Goal: Information Seeking & Learning: Learn about a topic

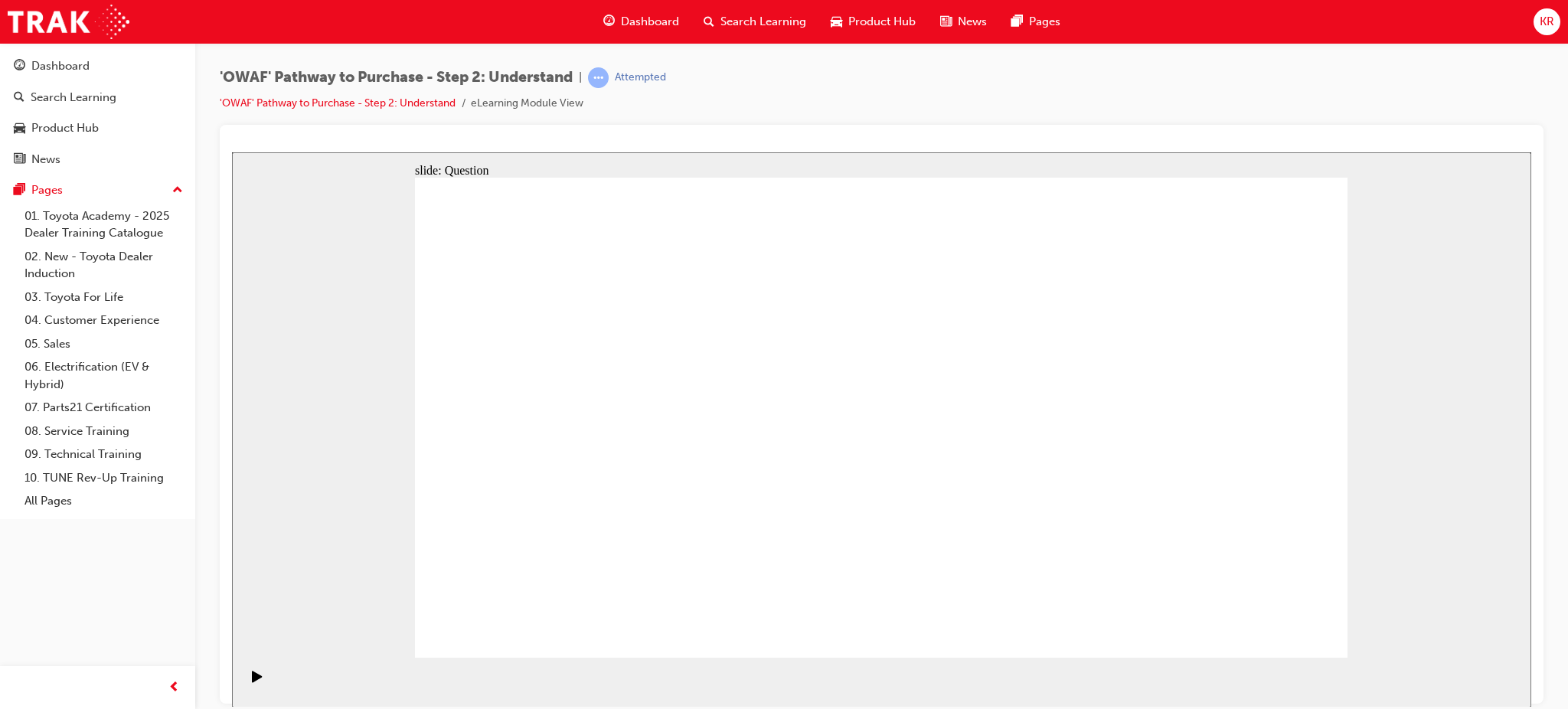
drag, startPoint x: 632, startPoint y: 572, endPoint x: 698, endPoint y: 370, distance: 212.5
drag, startPoint x: 818, startPoint y: 609, endPoint x: 895, endPoint y: 382, distance: 239.7
drag, startPoint x: 956, startPoint y: 541, endPoint x: 1018, endPoint y: 494, distance: 77.8
drag, startPoint x: 1006, startPoint y: 520, endPoint x: 1112, endPoint y: 374, distance: 180.4
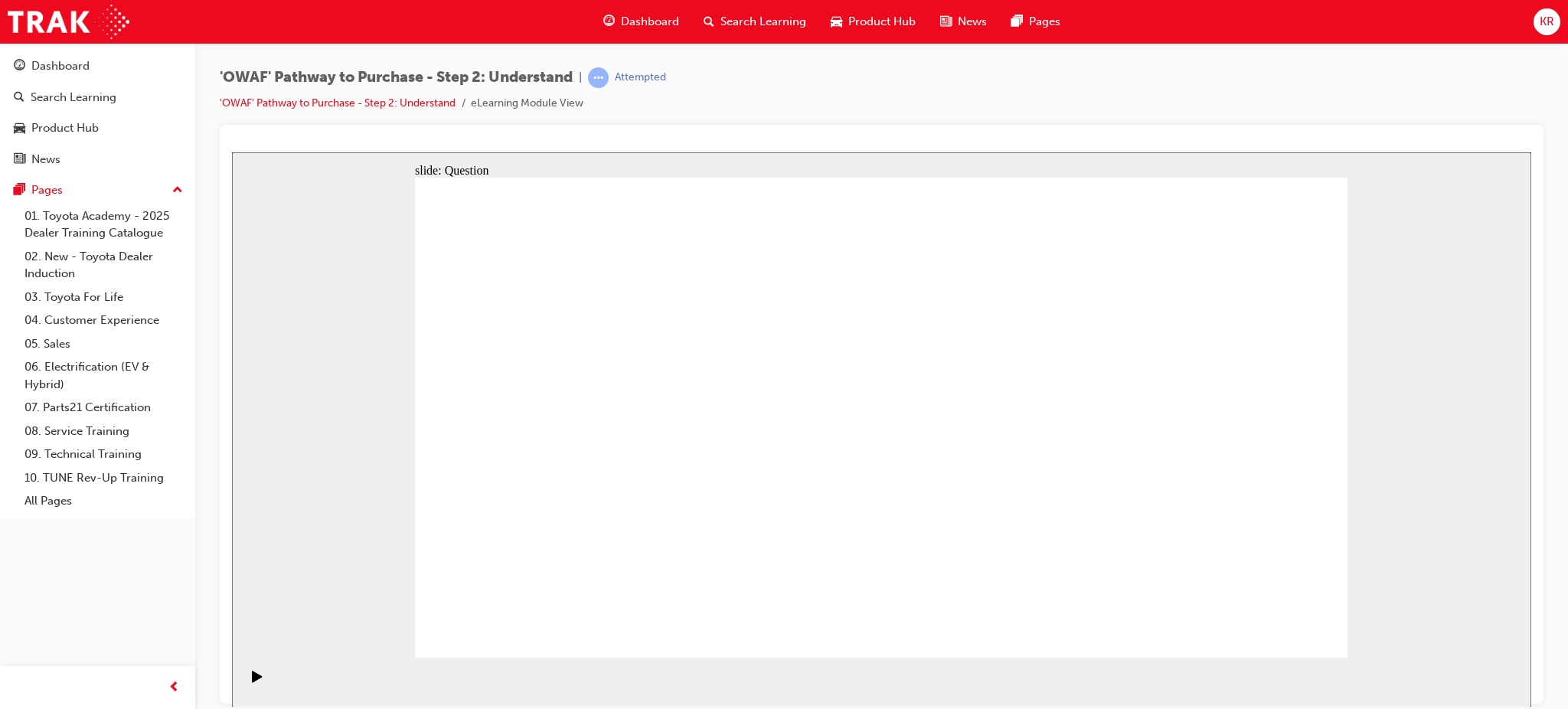
drag, startPoint x: 1138, startPoint y: 616, endPoint x: 946, endPoint y: 425, distance: 270.8
checkbox input "true"
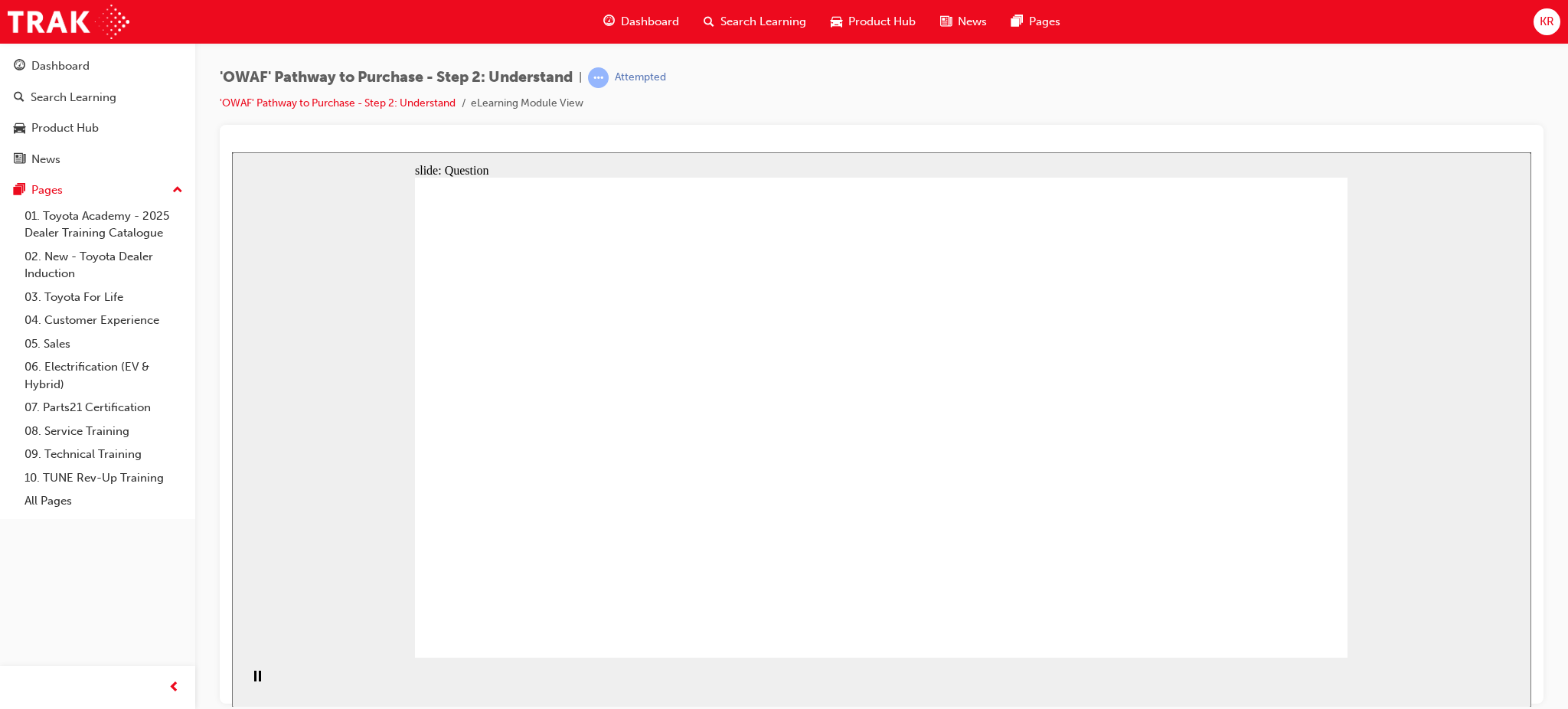
checkbox input "true"
drag, startPoint x: 957, startPoint y: 446, endPoint x: 1194, endPoint y: 440, distance: 237.1
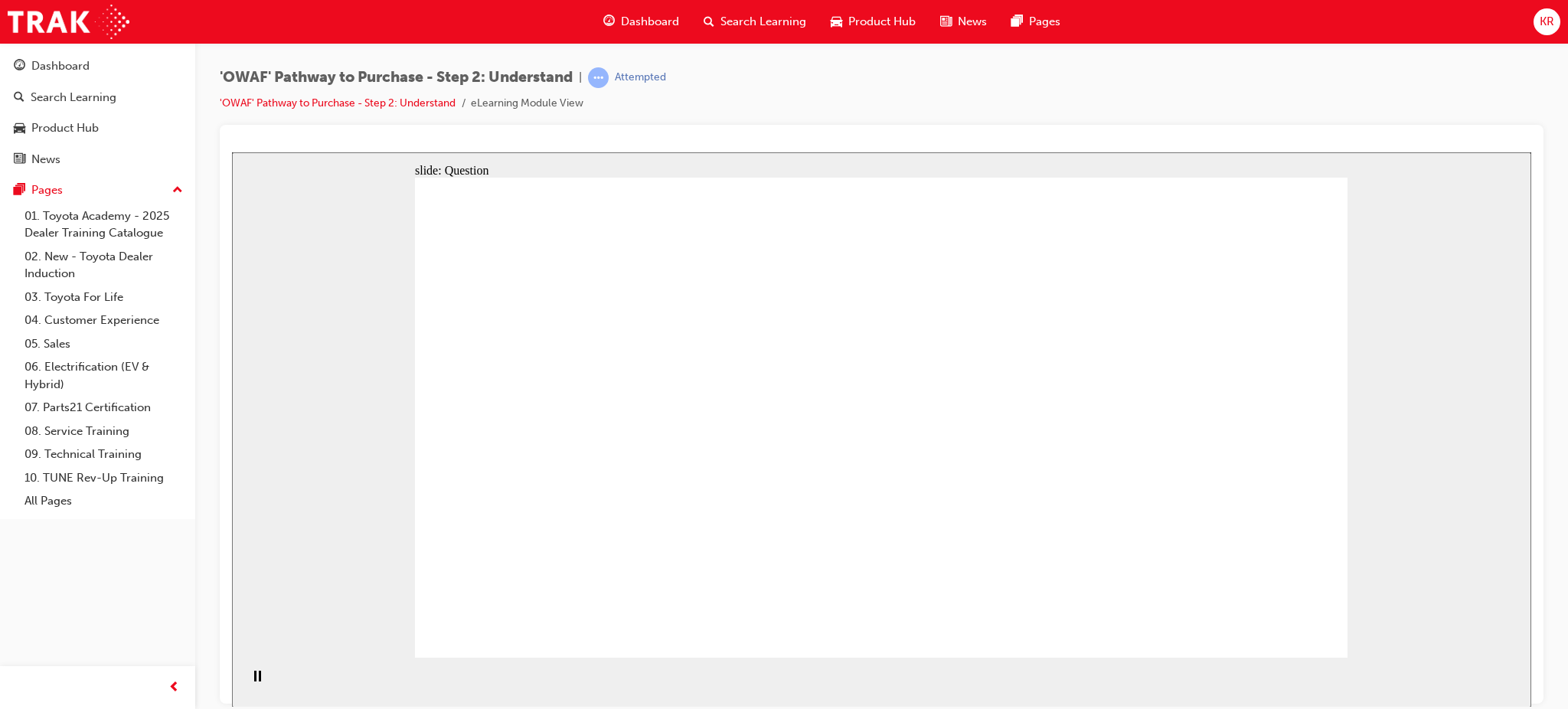
checkbox input "true"
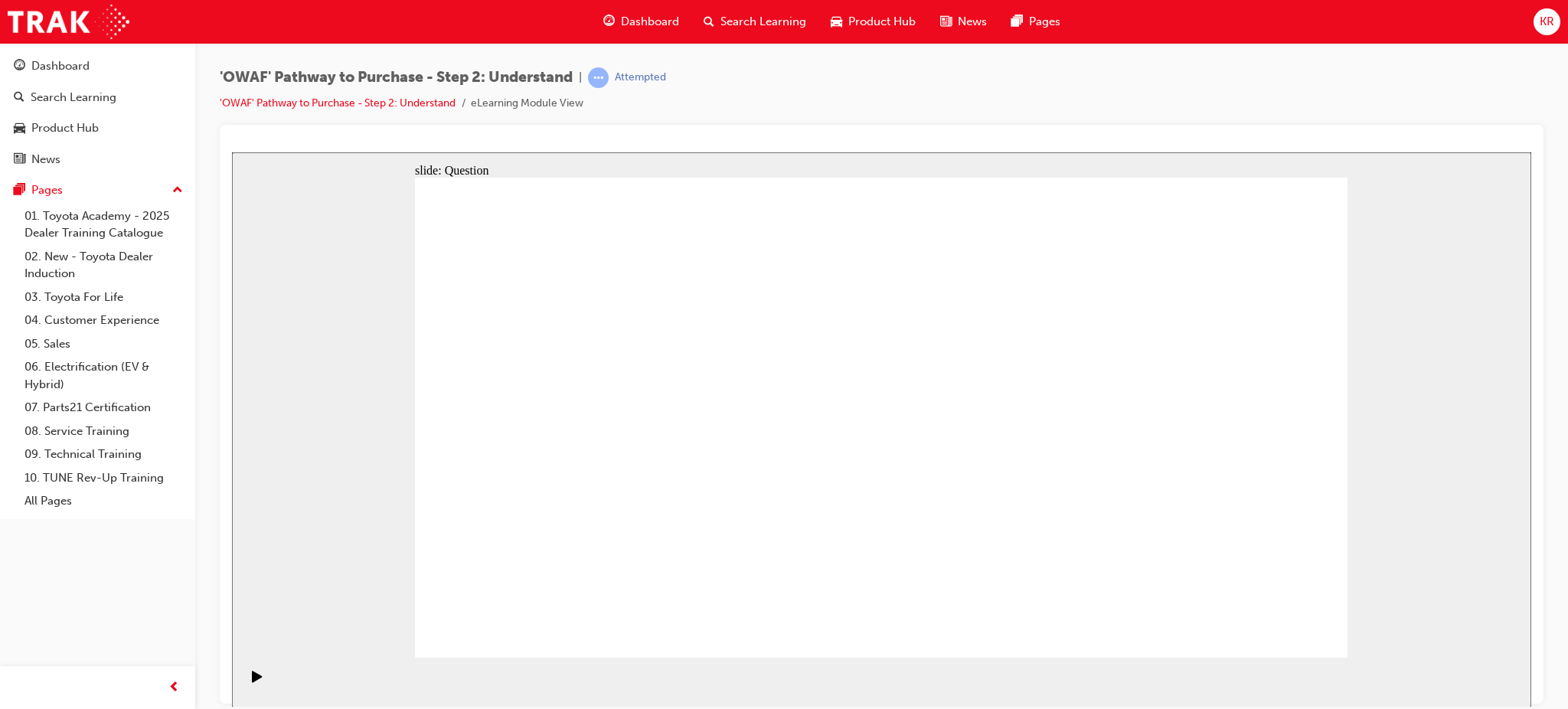
radio input "true"
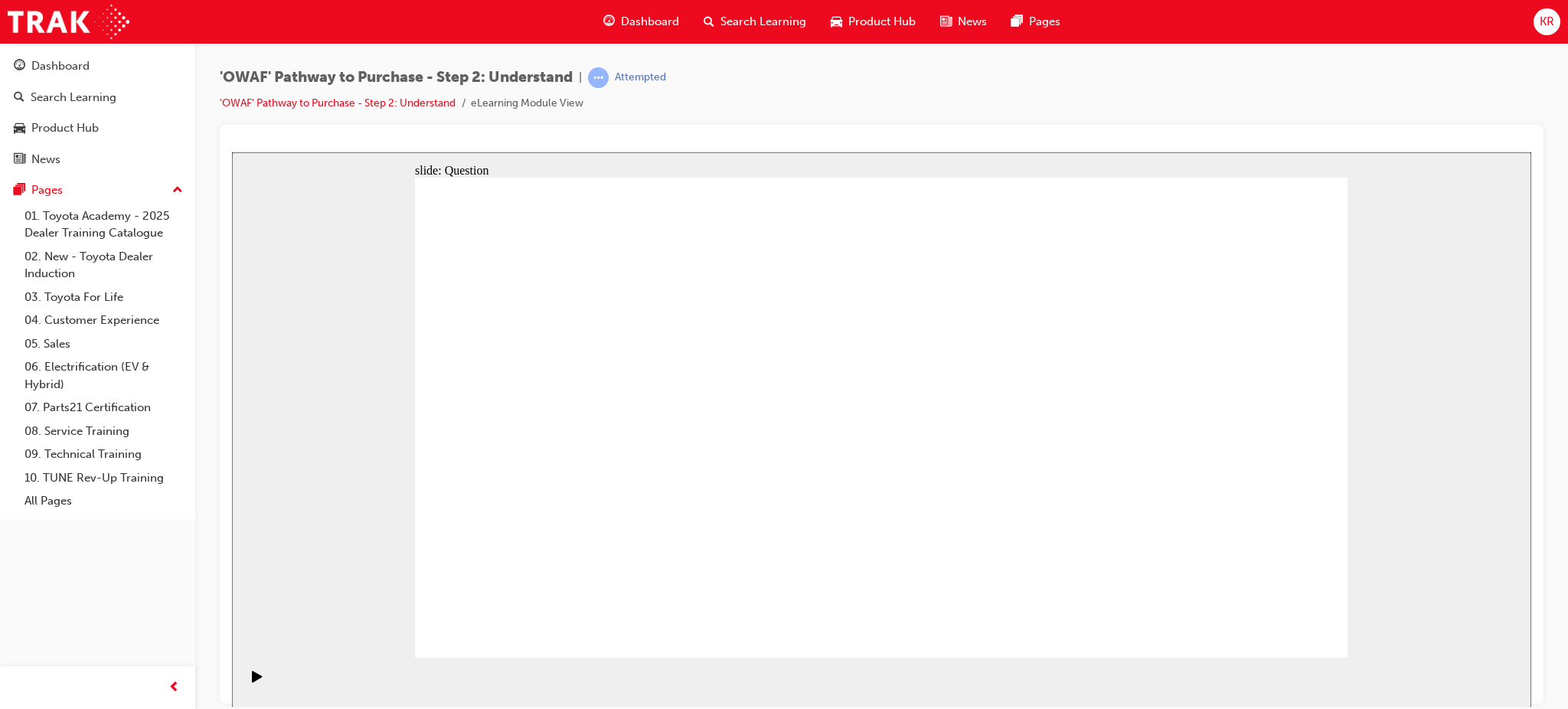
drag, startPoint x: 610, startPoint y: 357, endPoint x: 884, endPoint y: 538, distance: 328.4
drag, startPoint x: 1266, startPoint y: 378, endPoint x: 792, endPoint y: 566, distance: 509.9
drag, startPoint x: 619, startPoint y: 375, endPoint x: 1087, endPoint y: 547, distance: 498.6
drag, startPoint x: 805, startPoint y: 371, endPoint x: 1167, endPoint y: 556, distance: 406.5
drag, startPoint x: 1070, startPoint y: 552, endPoint x: 1180, endPoint y: 538, distance: 110.9
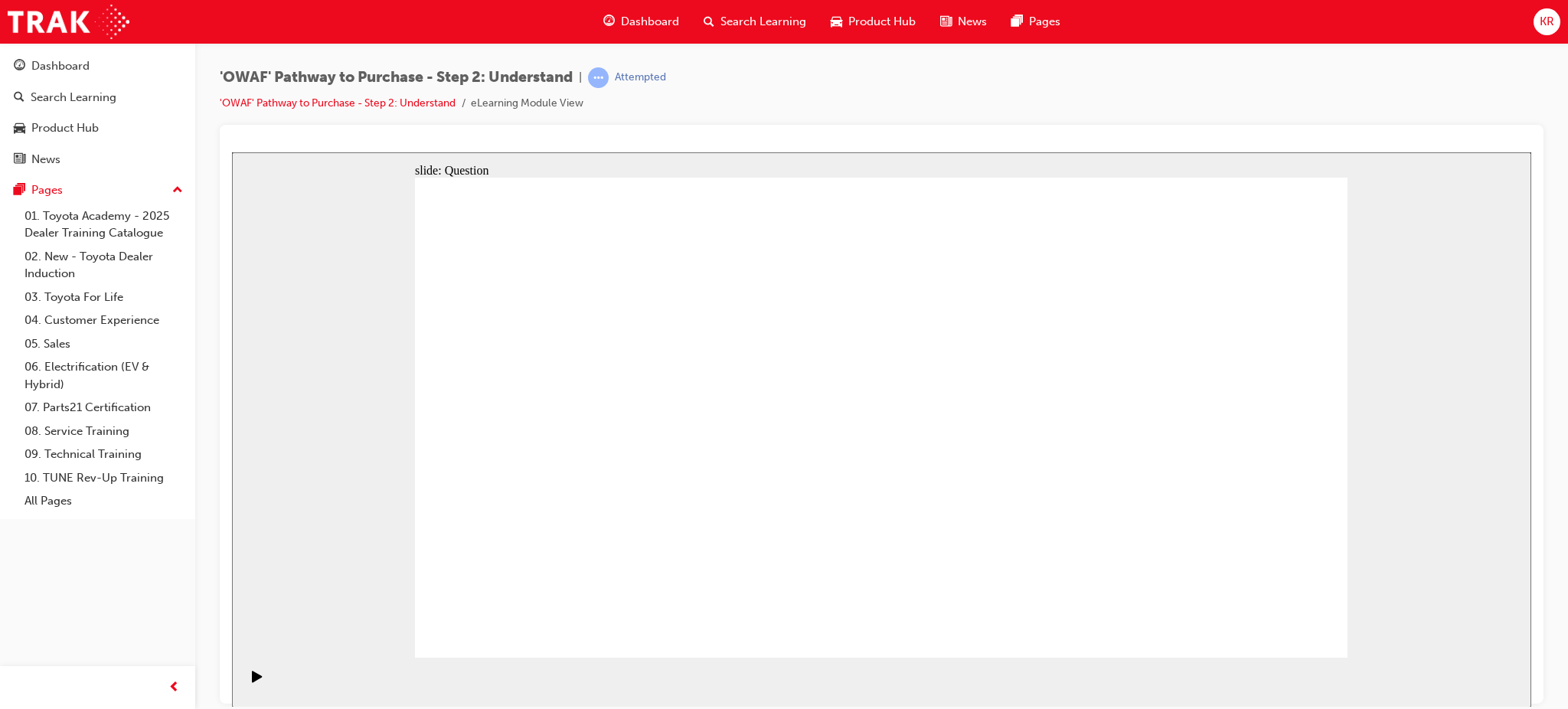
drag, startPoint x: 1155, startPoint y: 548, endPoint x: 1063, endPoint y: 548, distance: 92.0
drag, startPoint x: 1068, startPoint y: 549, endPoint x: 1142, endPoint y: 549, distance: 74.0
drag, startPoint x: 1068, startPoint y: 369, endPoint x: 1074, endPoint y: 375, distance: 8.5
drag, startPoint x: 794, startPoint y: 367, endPoint x: 1093, endPoint y: 547, distance: 349.0
drag, startPoint x: 1138, startPoint y: 367, endPoint x: 942, endPoint y: 544, distance: 264.1
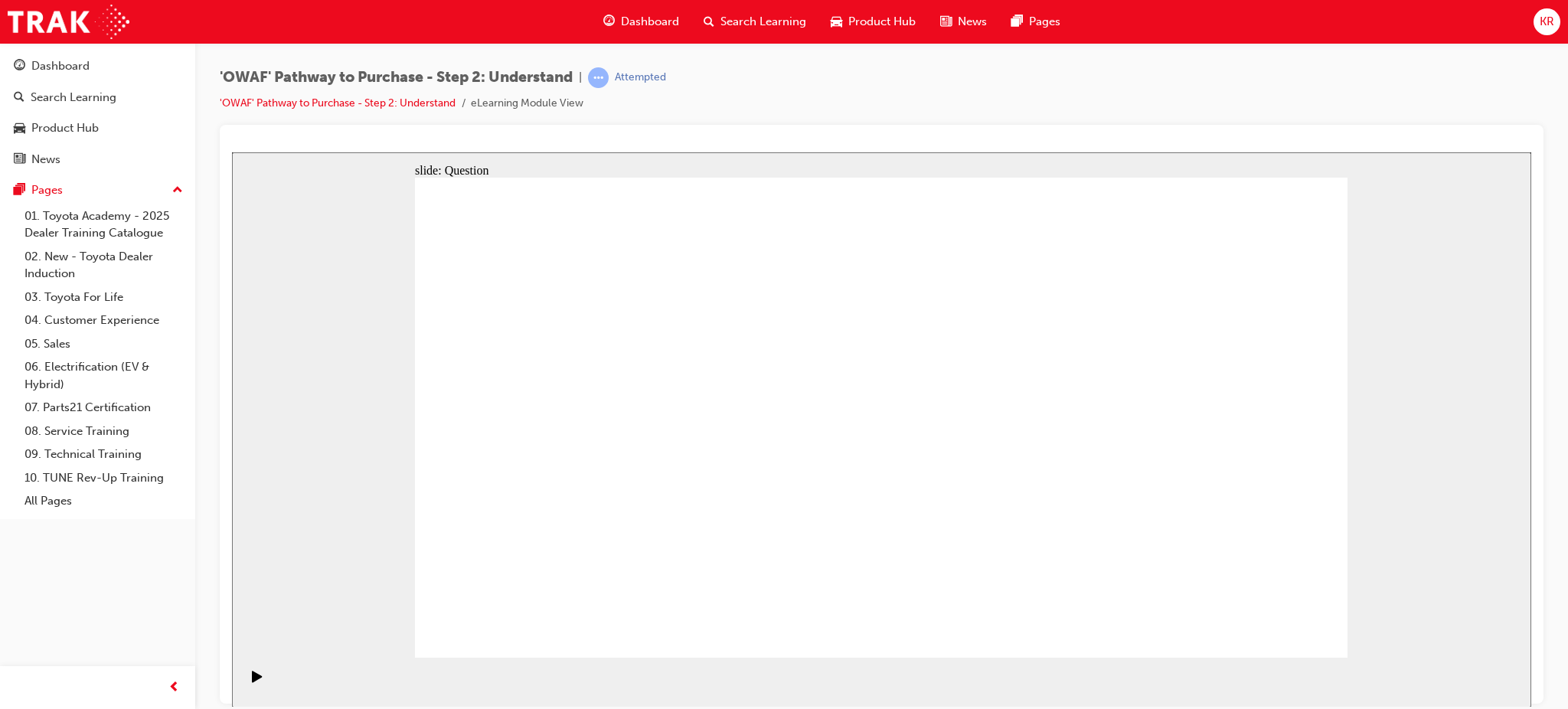
drag, startPoint x: 695, startPoint y: 397, endPoint x: 1253, endPoint y: 570, distance: 584.2
drag, startPoint x: 868, startPoint y: 379, endPoint x: 500, endPoint y: 552, distance: 406.6
drag, startPoint x: 1081, startPoint y: 366, endPoint x: 716, endPoint y: 545, distance: 406.5
drag, startPoint x: 958, startPoint y: 366, endPoint x: 623, endPoint y: 496, distance: 359.3
drag, startPoint x: 623, startPoint y: 496, endPoint x: 1160, endPoint y: 297, distance: 572.7
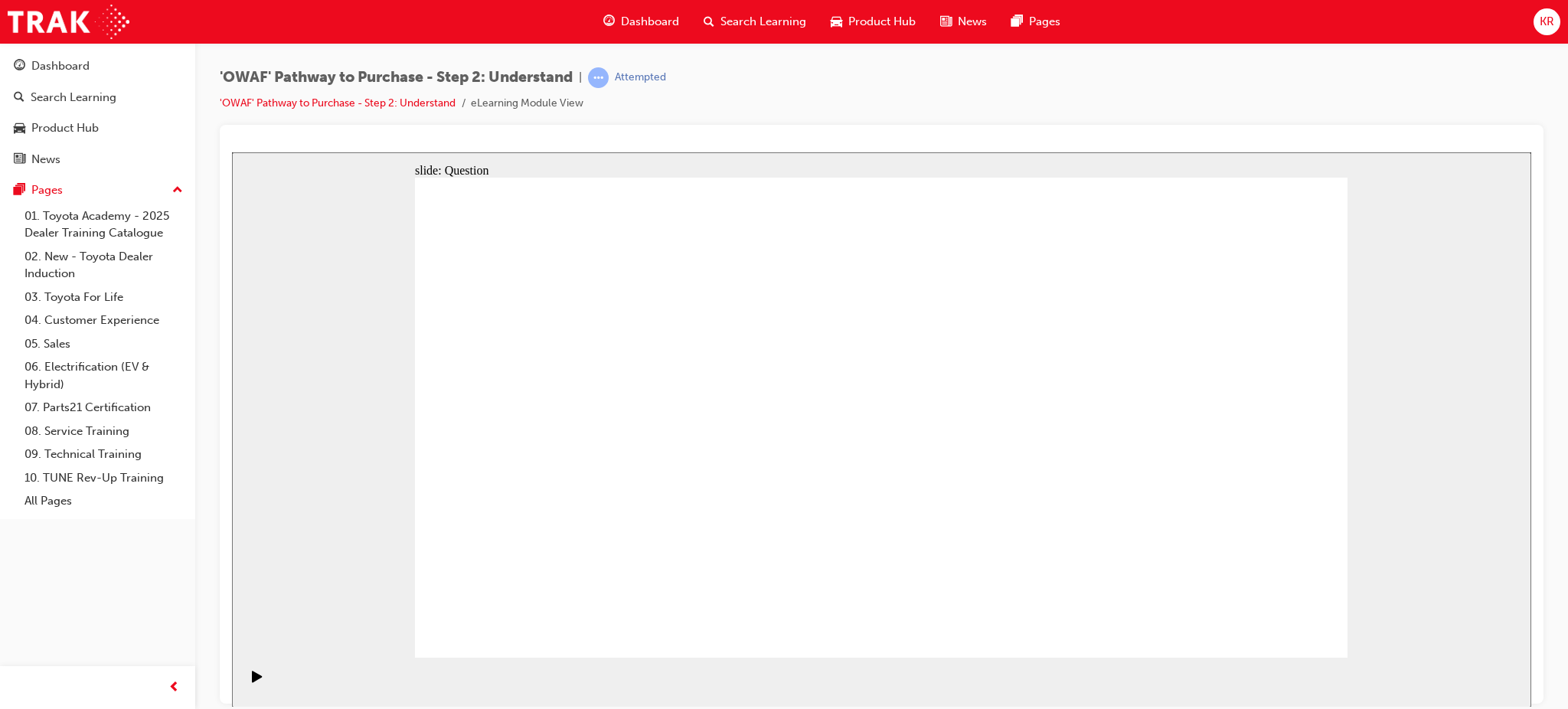
drag, startPoint x: 974, startPoint y: 334, endPoint x: 581, endPoint y: 513, distance: 431.8
drag, startPoint x: 619, startPoint y: 566, endPoint x: 656, endPoint y: 348, distance: 221.1
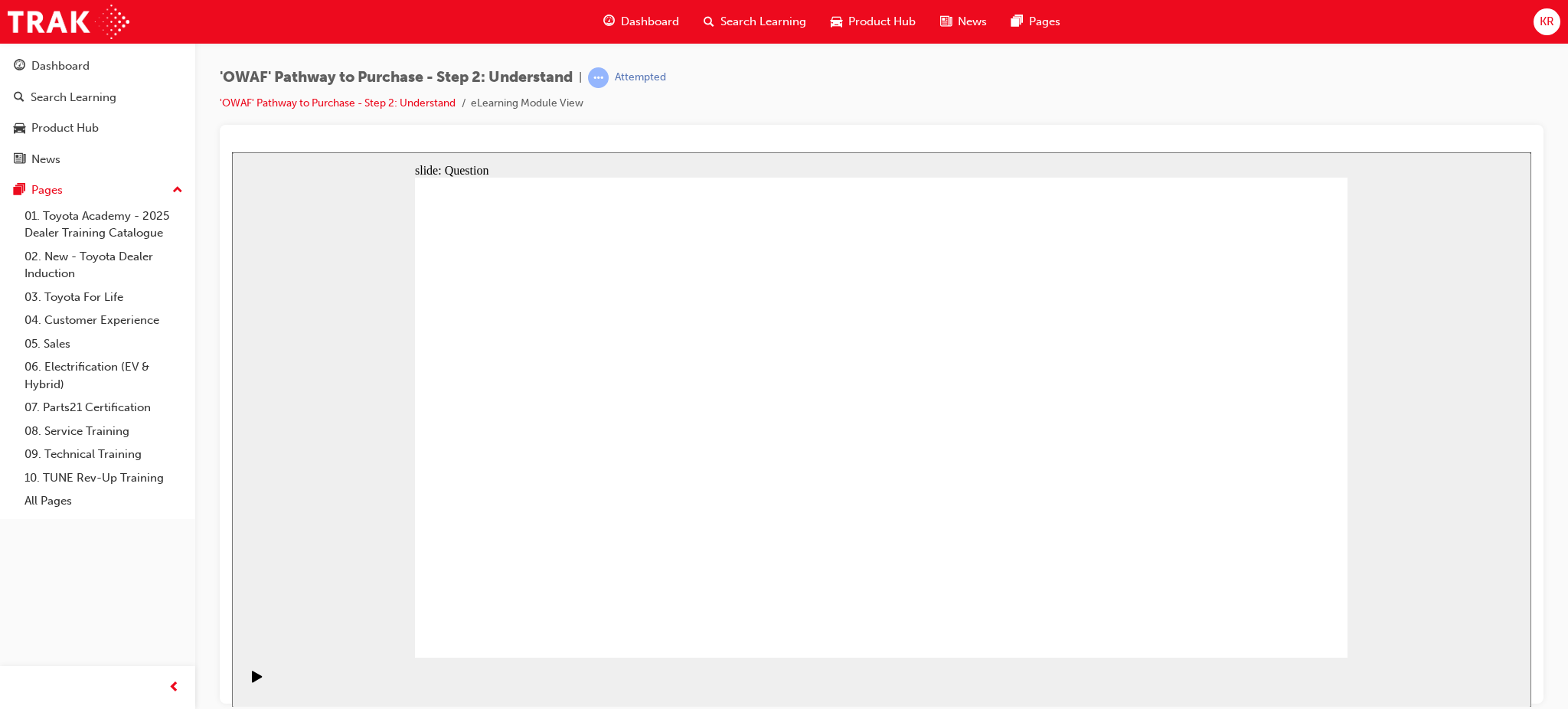
drag, startPoint x: 703, startPoint y: 546, endPoint x: 725, endPoint y: 305, distance: 242.0
drag, startPoint x: 779, startPoint y: 535, endPoint x: 784, endPoint y: 327, distance: 208.1
drag, startPoint x: 883, startPoint y: 404, endPoint x: 883, endPoint y: 266, distance: 138.0
drag, startPoint x: 992, startPoint y: 553, endPoint x: 823, endPoint y: 335, distance: 275.8
drag, startPoint x: 1080, startPoint y: 564, endPoint x: 795, endPoint y: 305, distance: 385.1
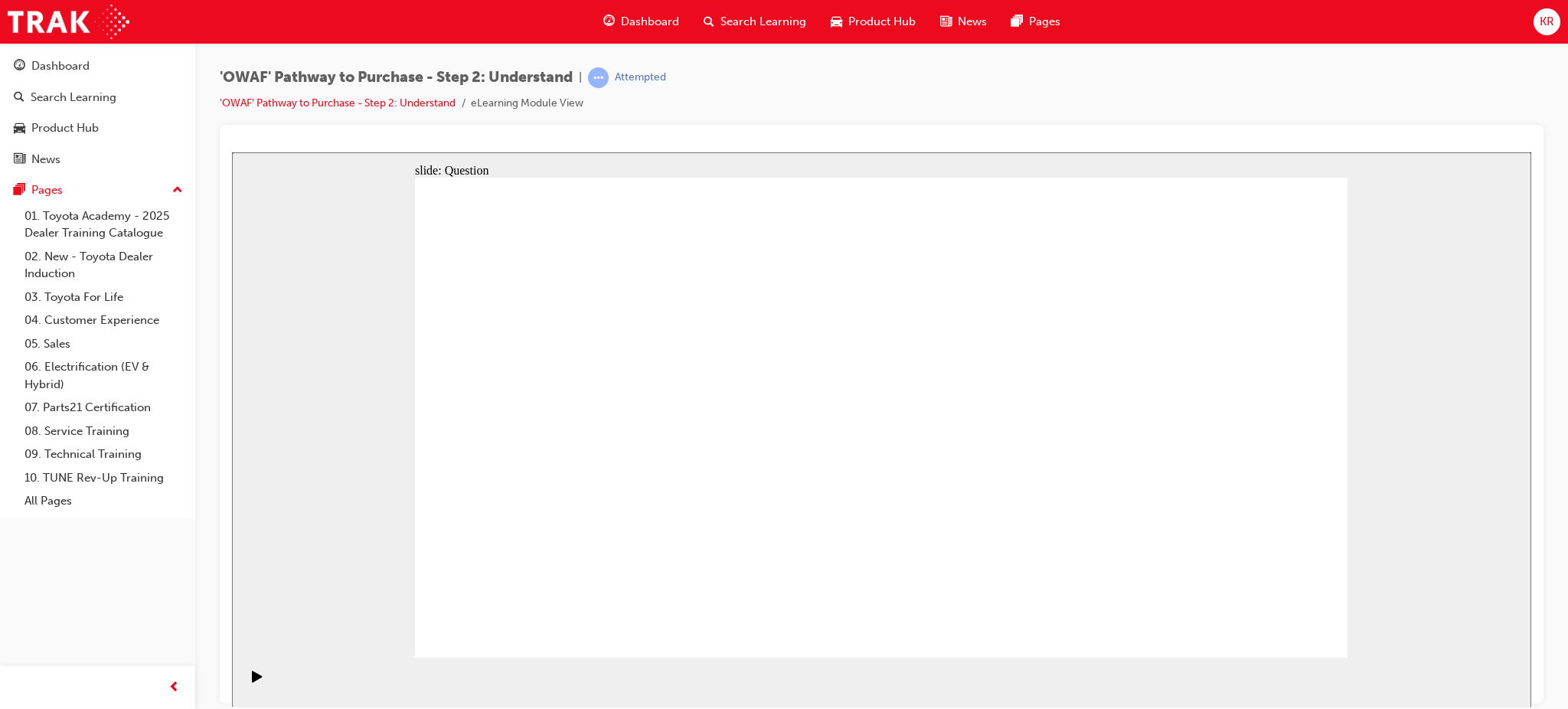
drag, startPoint x: 1161, startPoint y: 542, endPoint x: 923, endPoint y: 385, distance: 285.1
drag, startPoint x: 1198, startPoint y: 521, endPoint x: 920, endPoint y: 352, distance: 325.3
drag, startPoint x: 977, startPoint y: 359, endPoint x: 589, endPoint y: 545, distance: 430.3
drag, startPoint x: 1059, startPoint y: 348, endPoint x: 685, endPoint y: 527, distance: 414.6
drag, startPoint x: 1164, startPoint y: 354, endPoint x: 981, endPoint y: 560, distance: 275.5
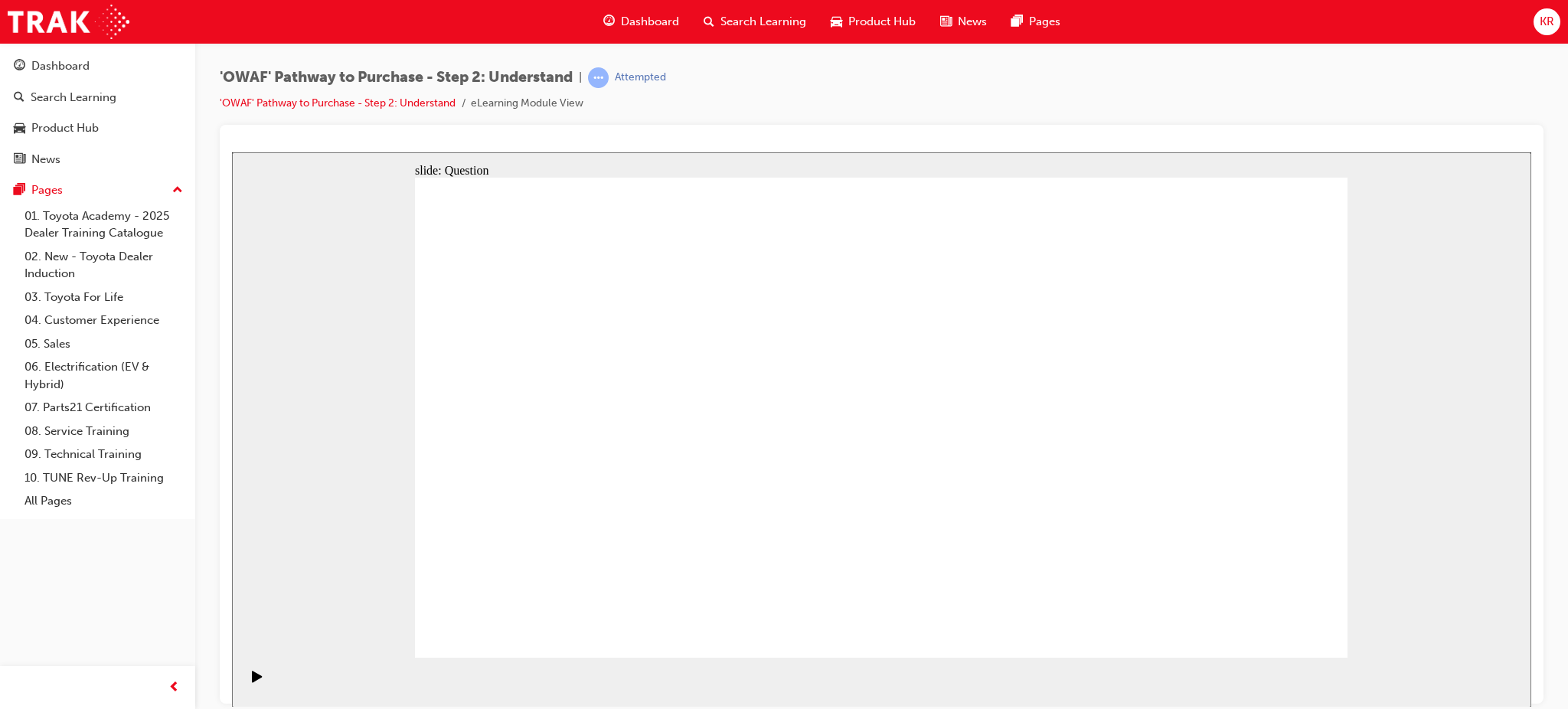
drag, startPoint x: 698, startPoint y: 366, endPoint x: 1271, endPoint y: 541, distance: 599.1
drag, startPoint x: 1244, startPoint y: 369, endPoint x: 787, endPoint y: 542, distance: 488.6
drag, startPoint x: 614, startPoint y: 361, endPoint x: 893, endPoint y: 544, distance: 333.7
drag, startPoint x: 797, startPoint y: 361, endPoint x: 1178, endPoint y: 551, distance: 425.7
drag, startPoint x: 524, startPoint y: 353, endPoint x: 1093, endPoint y: 542, distance: 599.6
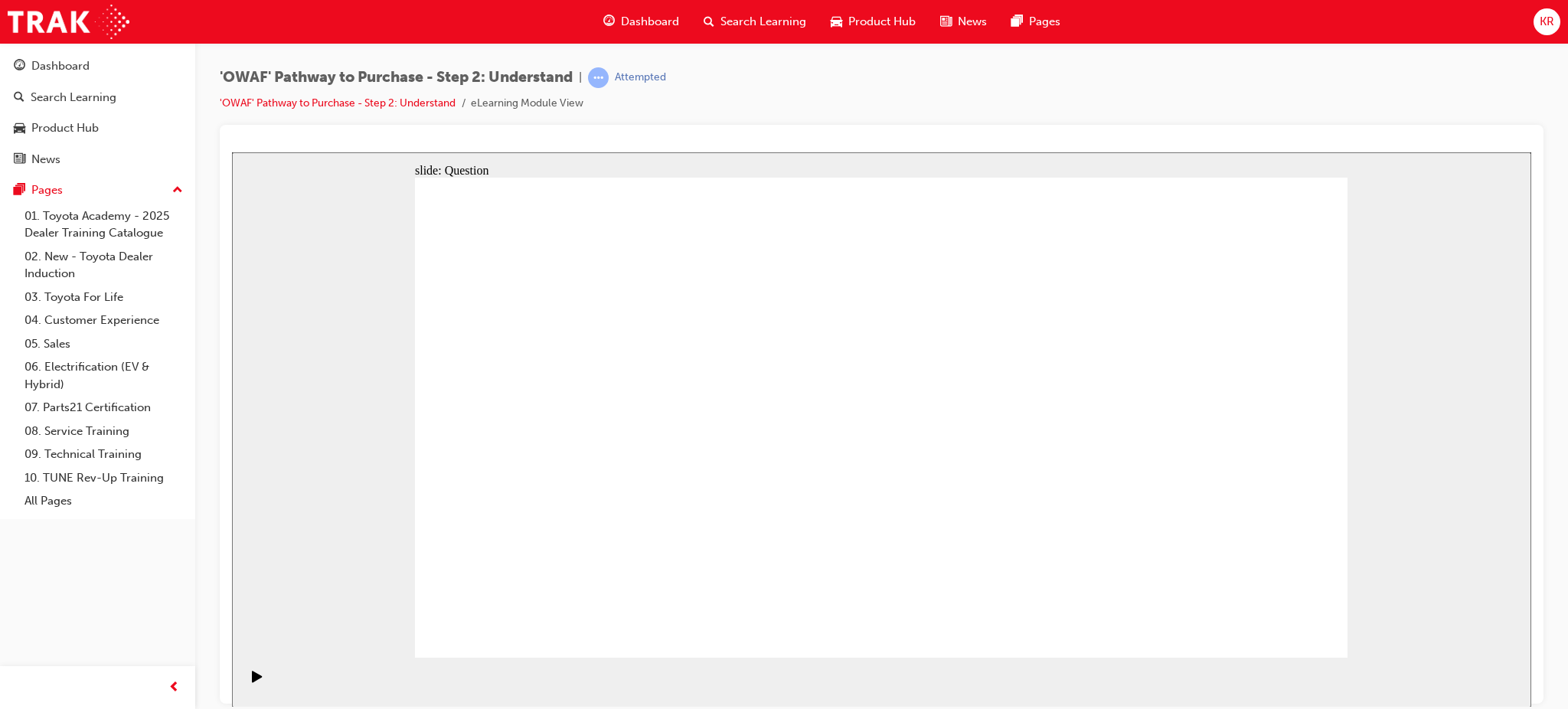
click at [728, 28] on span "Search Learning" at bounding box center [763, 21] width 86 height 18
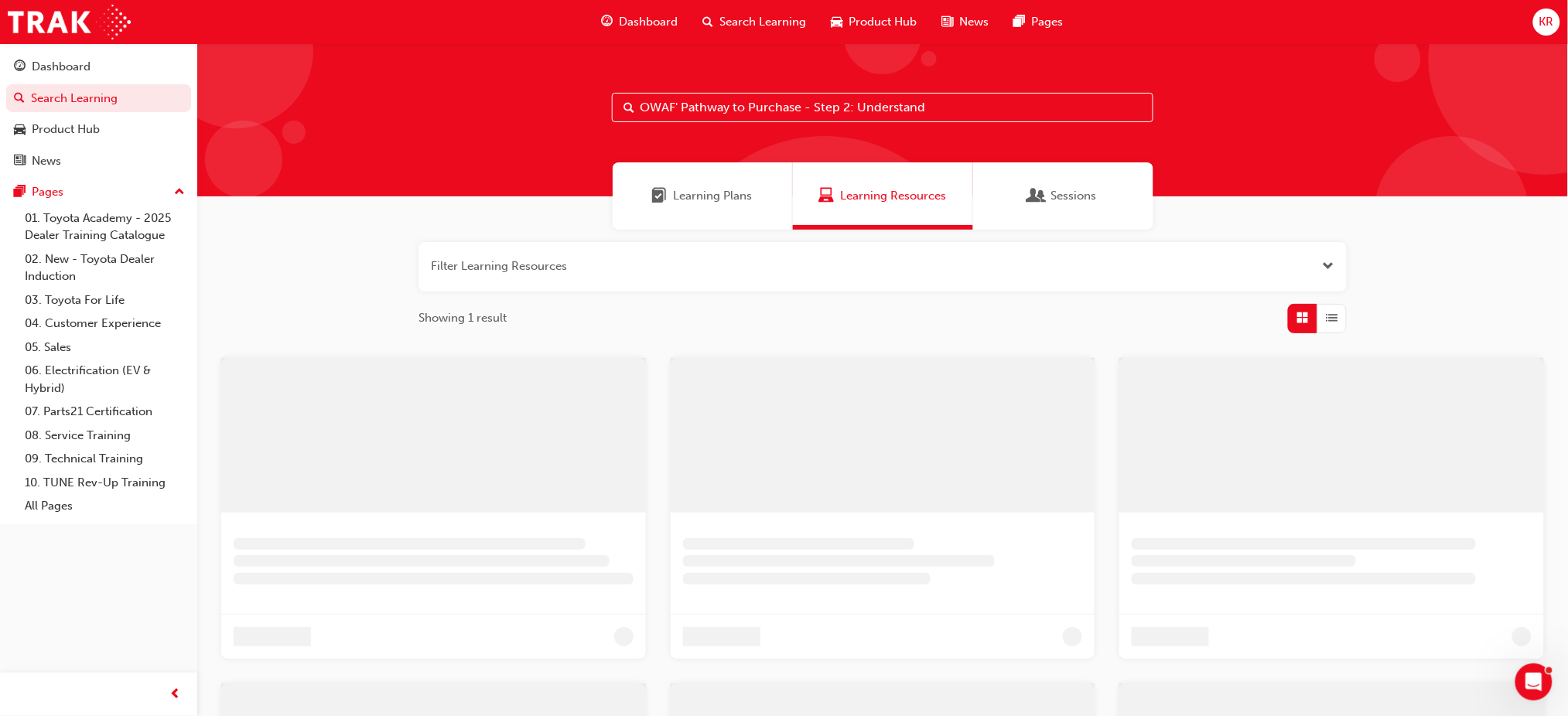
click at [744, 117] on input "OWAF' Pathway to Purchase - Step 2: Understand" at bounding box center [883, 107] width 541 height 29
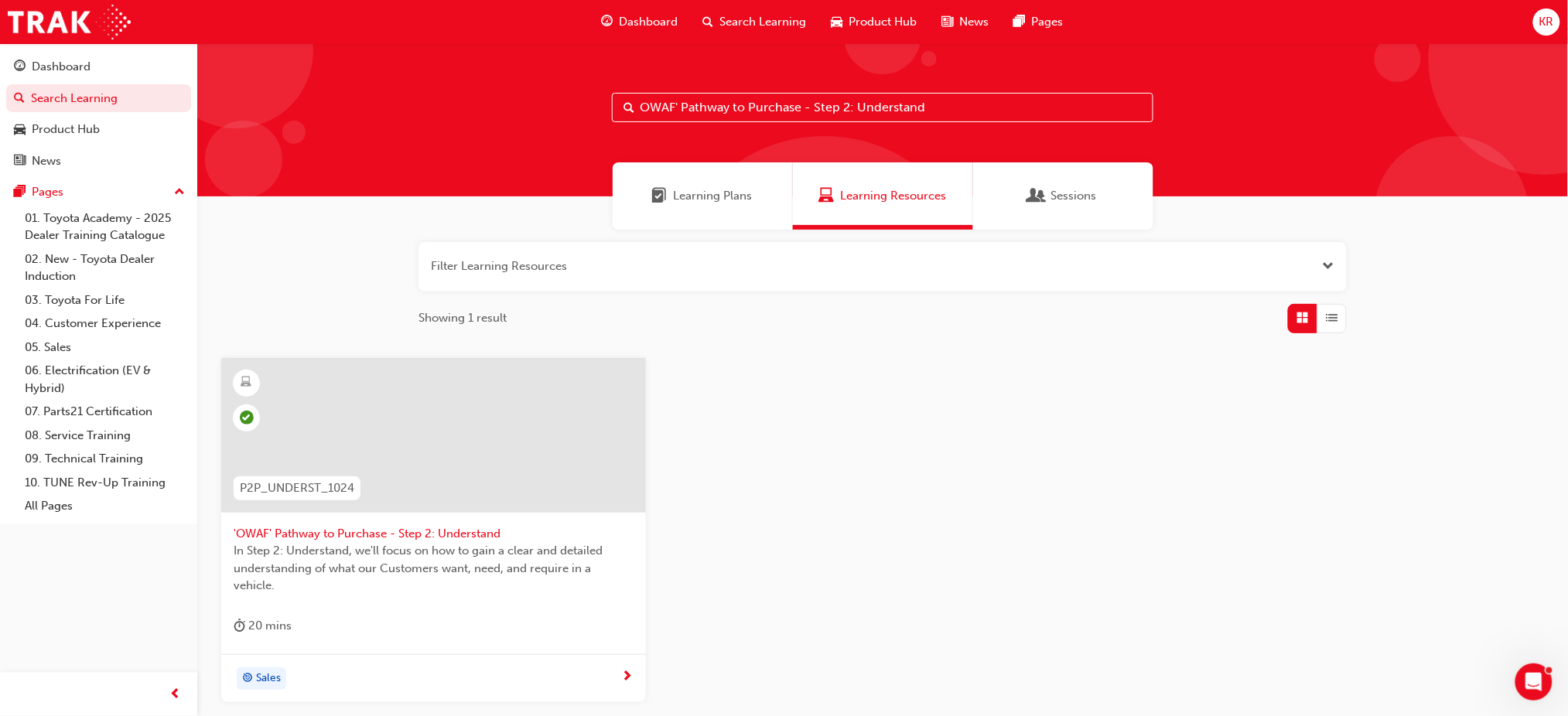
click at [744, 117] on input "OWAF' Pathway to Purchase - Step 2: Understand" at bounding box center [883, 107] width 541 height 29
click at [744, 116] on input "OWAF' Pathway to Purchase - Step 2: Understand" at bounding box center [883, 107] width 541 height 29
paste input "'OWAF' Pathway to Purchase - Step 4: Experience"
drag, startPoint x: 953, startPoint y: 116, endPoint x: 872, endPoint y: 116, distance: 81.0
click at [851, 119] on input "'OWAF' Pathway to Purchase - Step 4: Experience" at bounding box center [883, 107] width 541 height 29
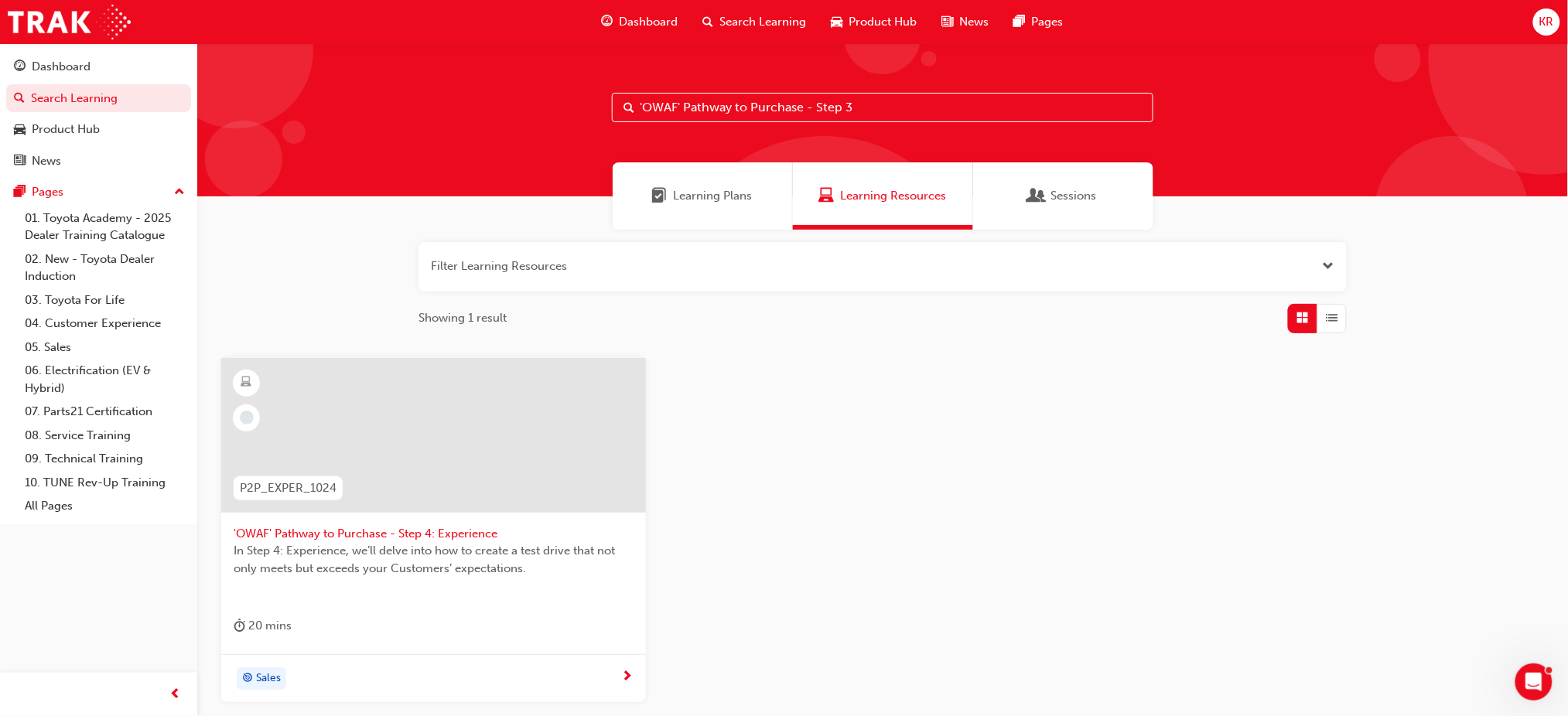
type input "'OWAF' Pathway to Purchase - Step 3"
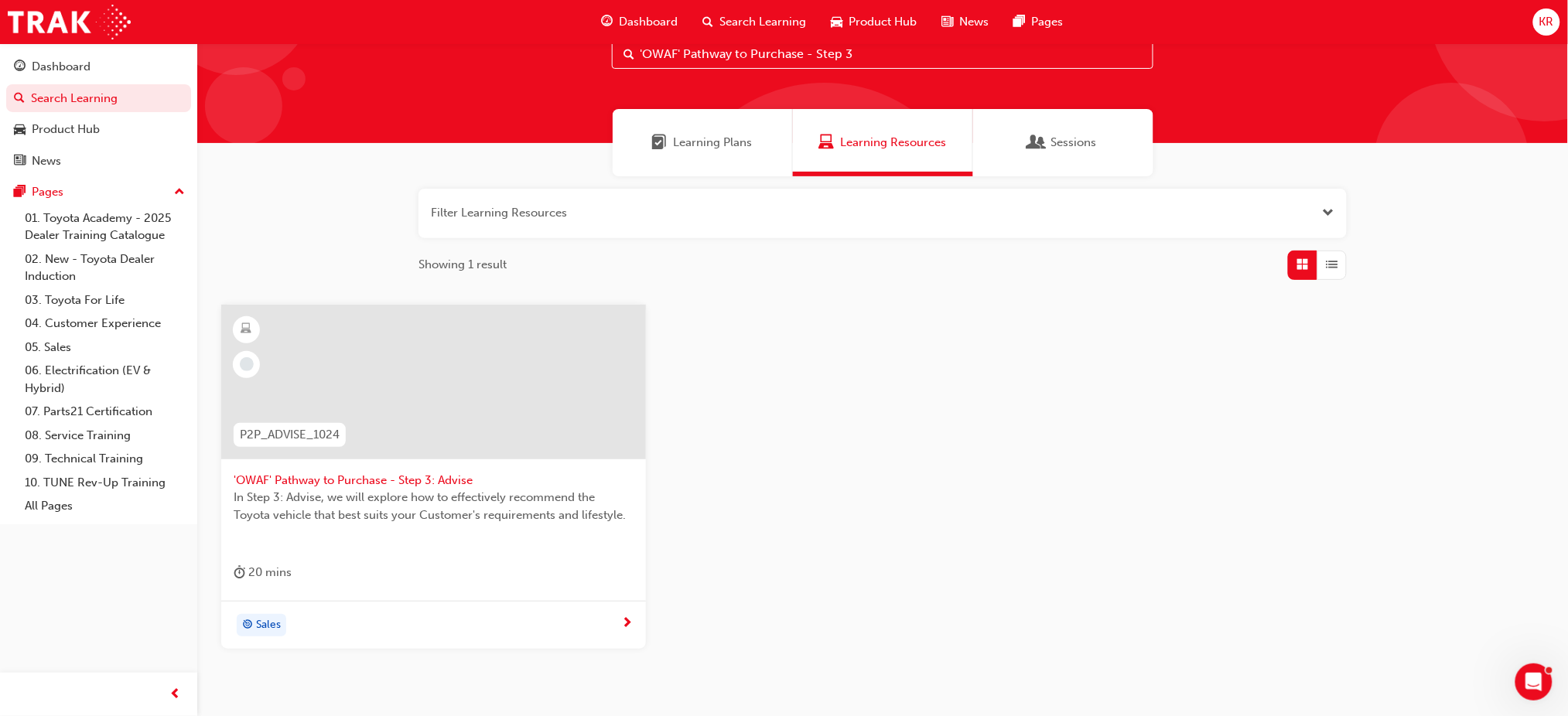
scroll to position [135, 0]
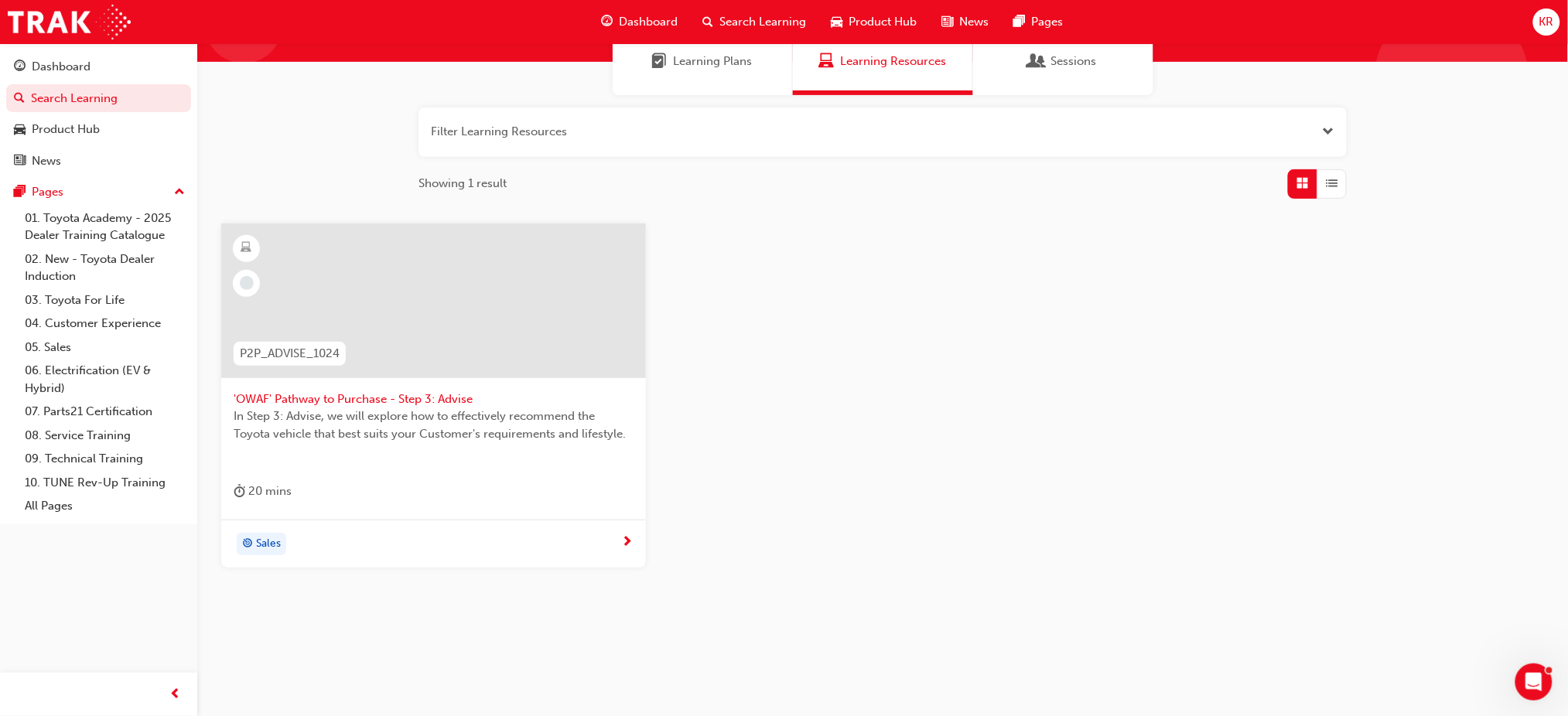
click at [603, 549] on div "Sales" at bounding box center [427, 544] width 388 height 23
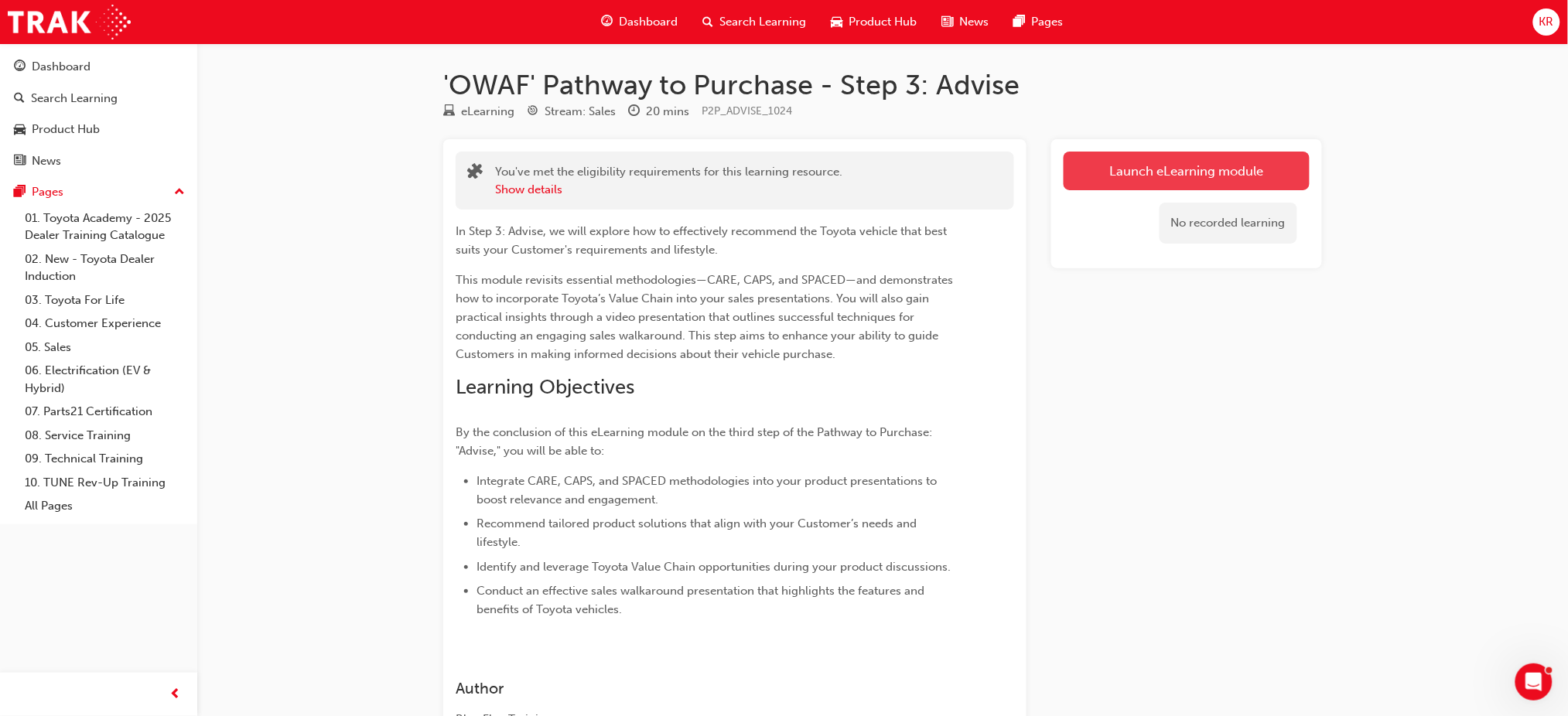
click at [1255, 182] on link "Launch eLearning module" at bounding box center [1187, 170] width 246 height 38
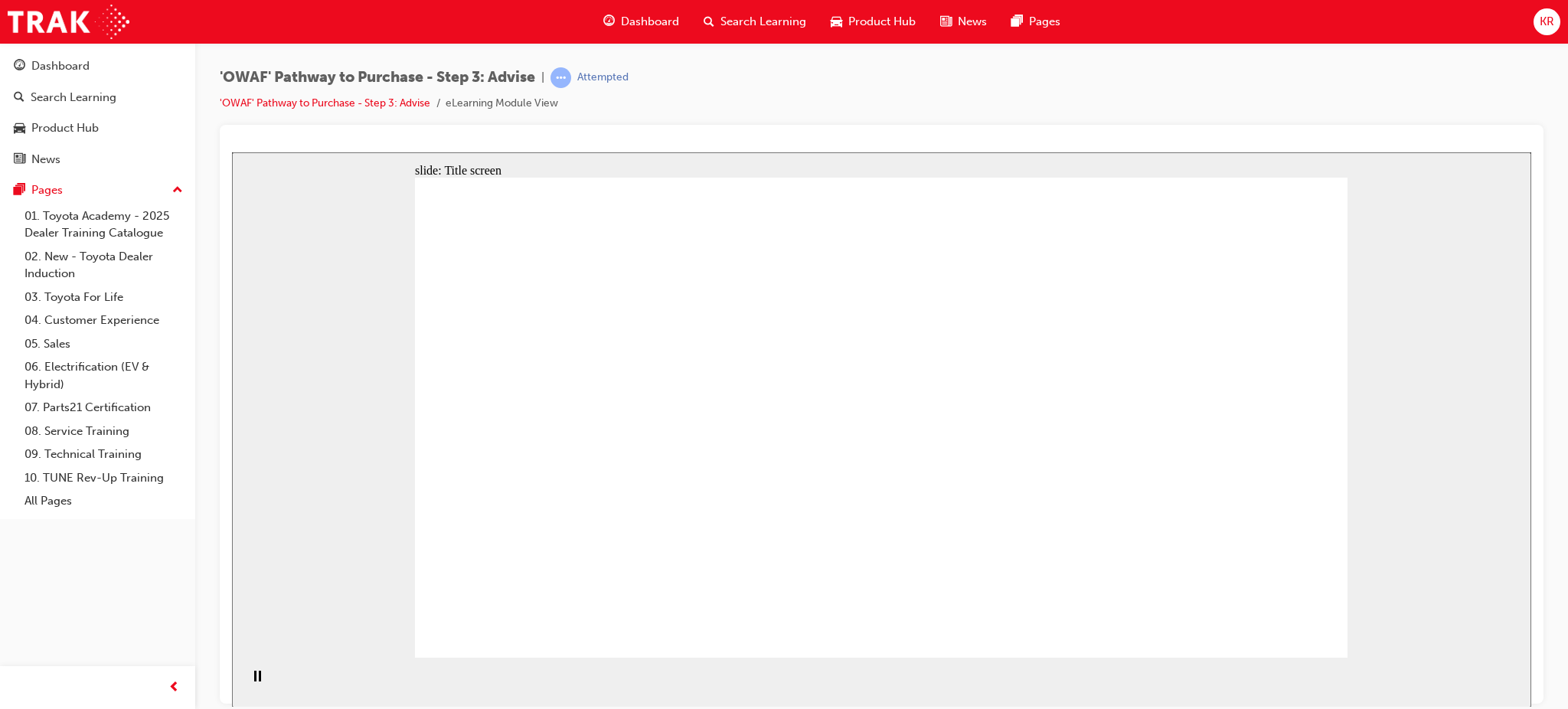
click at [810, 92] on div "'OWAF' Pathway to Purchase - Step 3: Advise | Attempted 'OWAF' Pathway to Purch…" at bounding box center [881, 96] width 1324 height 57
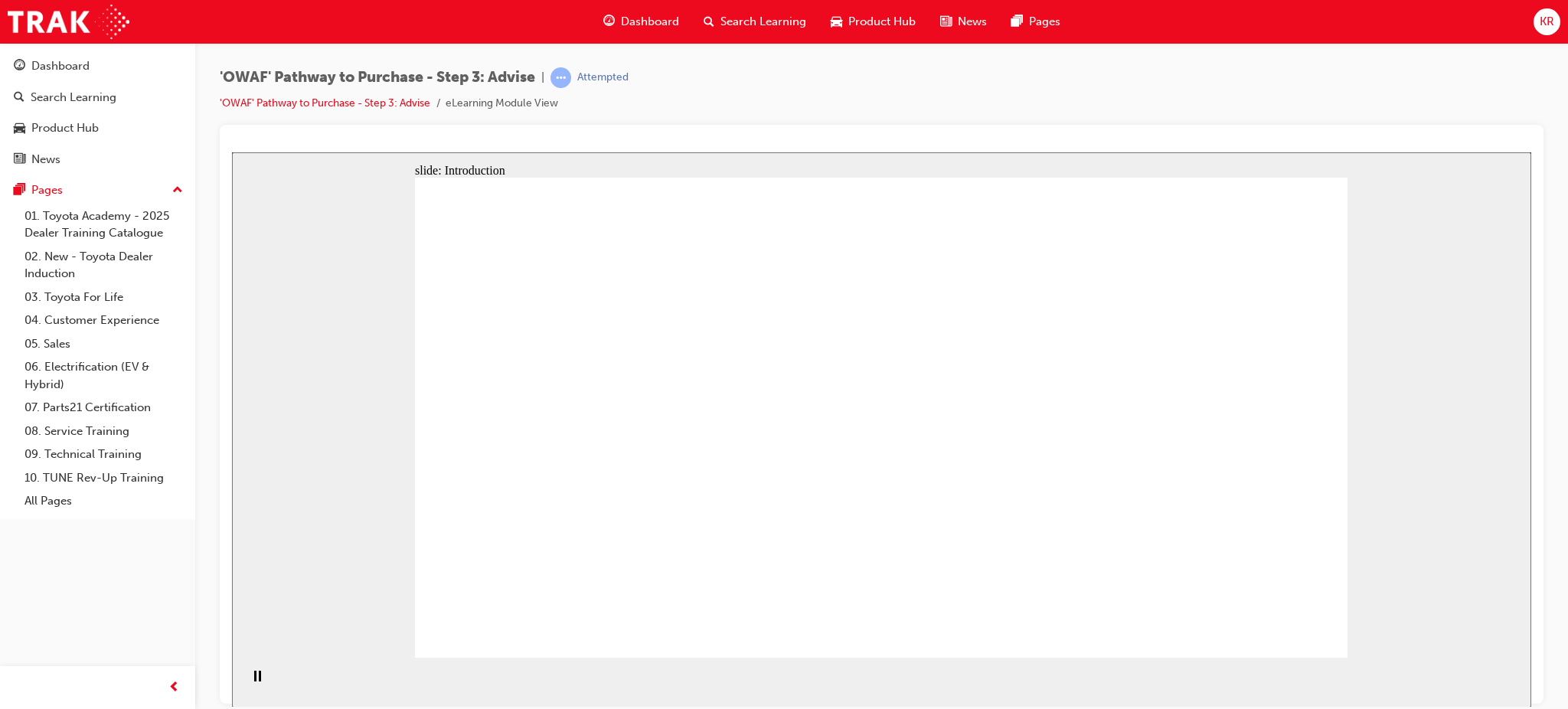
drag, startPoint x: 1033, startPoint y: 400, endPoint x: 1155, endPoint y: 401, distance: 122.0
drag, startPoint x: 1260, startPoint y: 428, endPoint x: 1228, endPoint y: 523, distance: 100.2
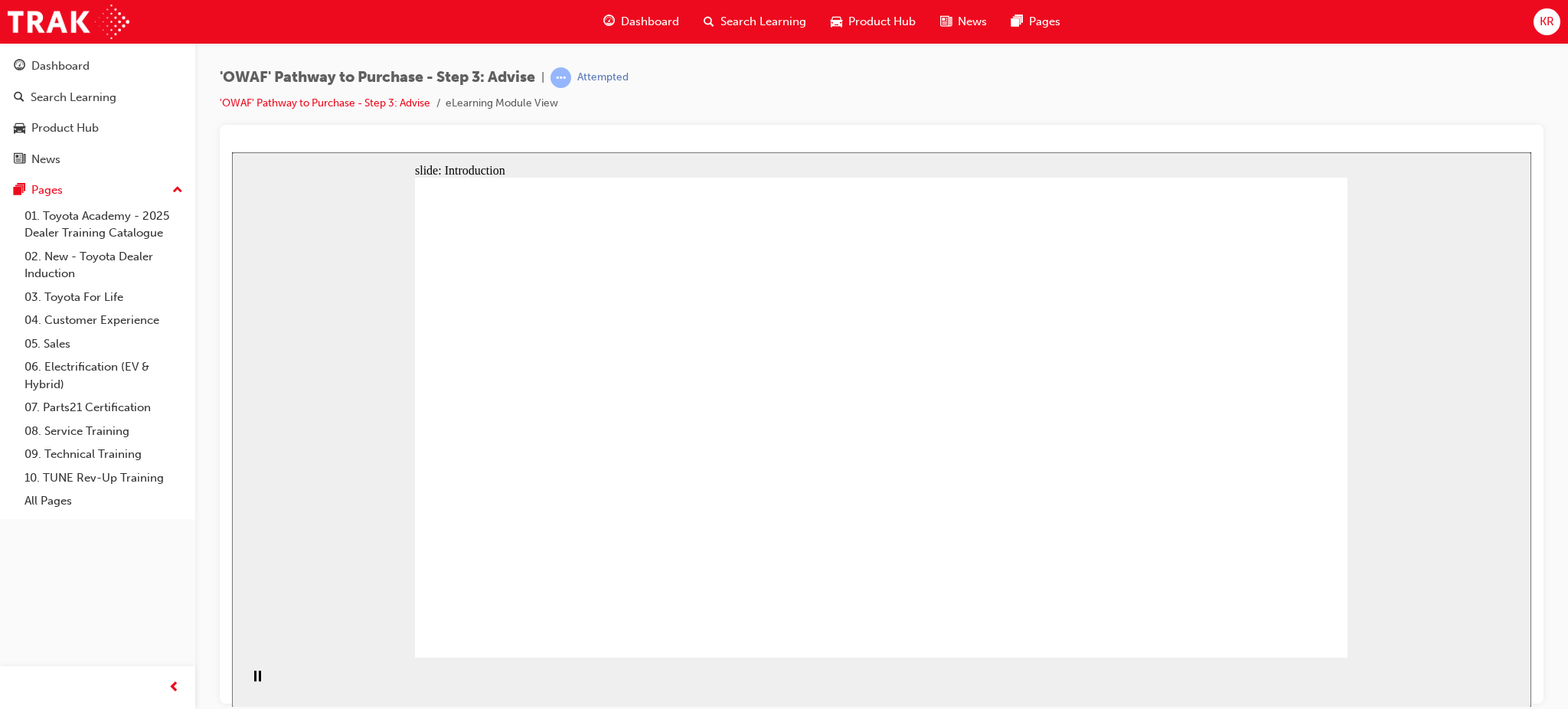
drag, startPoint x: 1228, startPoint y: 523, endPoint x: 1047, endPoint y: 401, distance: 218.3
drag, startPoint x: 1047, startPoint y: 401, endPoint x: 1086, endPoint y: 353, distance: 61.8
drag, startPoint x: 1241, startPoint y: 305, endPoint x: 377, endPoint y: 301, distance: 864.0
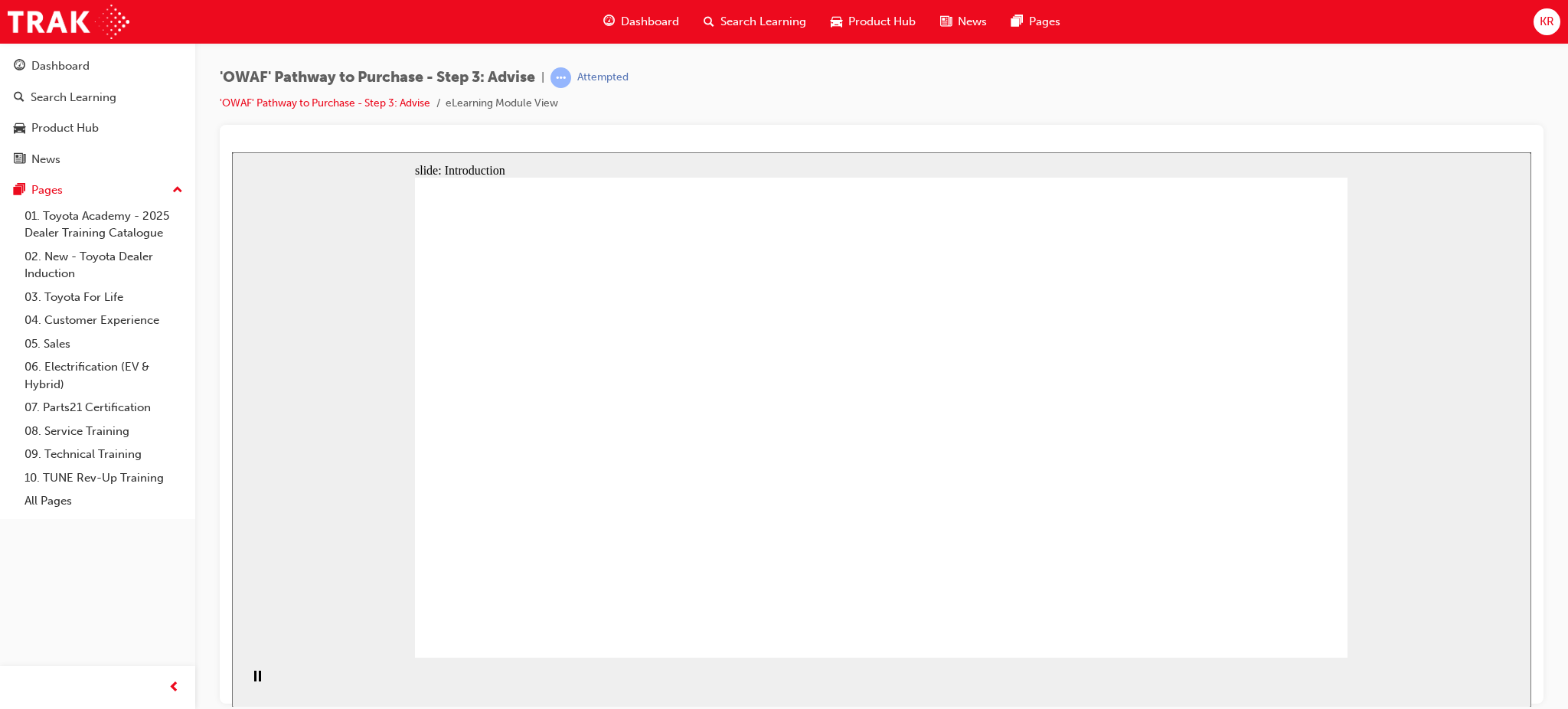
drag, startPoint x: 1143, startPoint y: 241, endPoint x: 675, endPoint y: 233, distance: 468.1
click at [1138, 385] on div "slide: Introduction Rectangle Oval 3 Oval 1 Oval 3 Oval 3 Step 3: Advise Custom…" at bounding box center [882, 429] width 1299 height 555
click at [1531, 429] on html "slide: Introduction Rectangle Oval 3 Oval 1 Oval 3 Oval 3 Step 3: Advise Custom…" at bounding box center [882, 429] width 1299 height 554
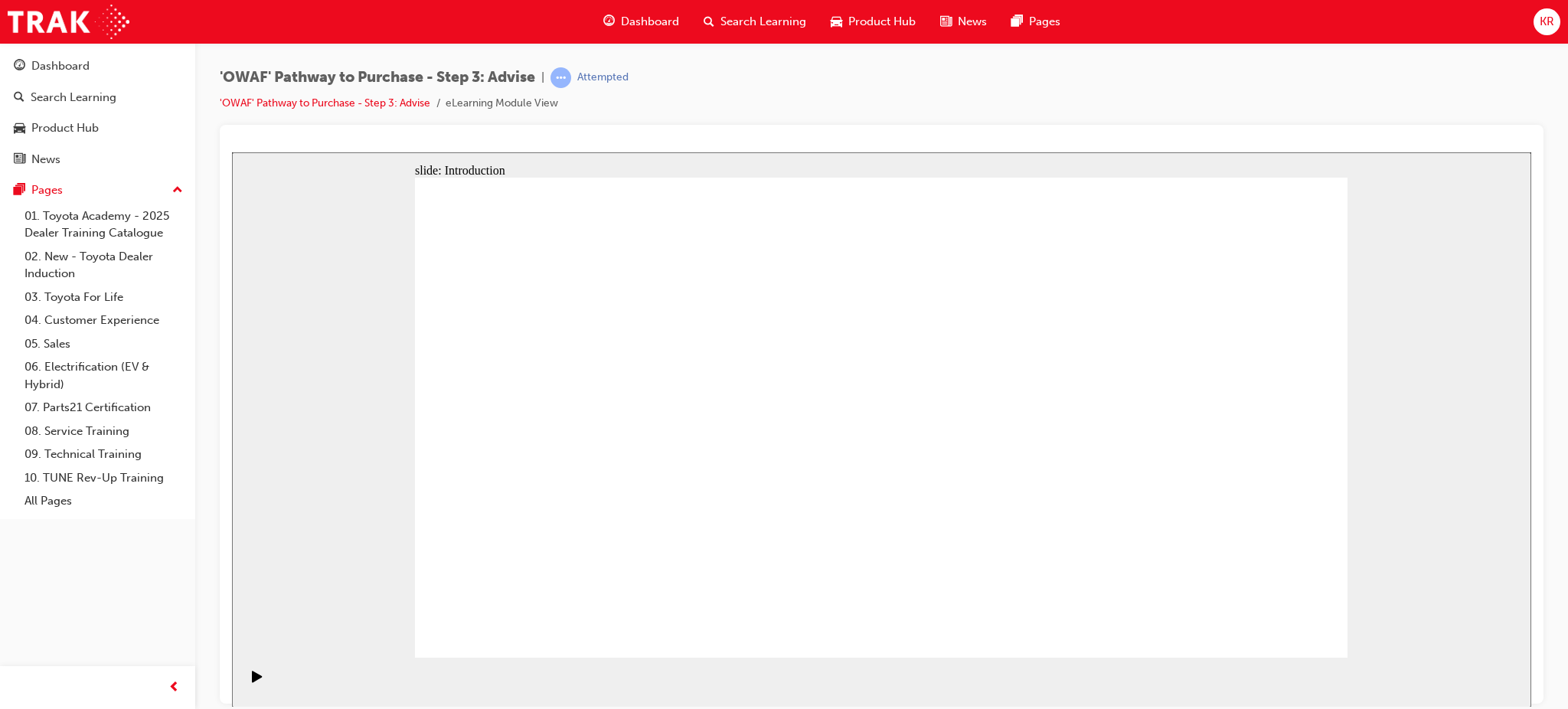
drag, startPoint x: 1241, startPoint y: 519, endPoint x: 1236, endPoint y: 526, distance: 8.6
click at [797, 84] on div "'OWAF' Pathway to Purchase - Step 3: Advise | Attempted 'OWAF' Pathway to Purch…" at bounding box center [881, 96] width 1324 height 57
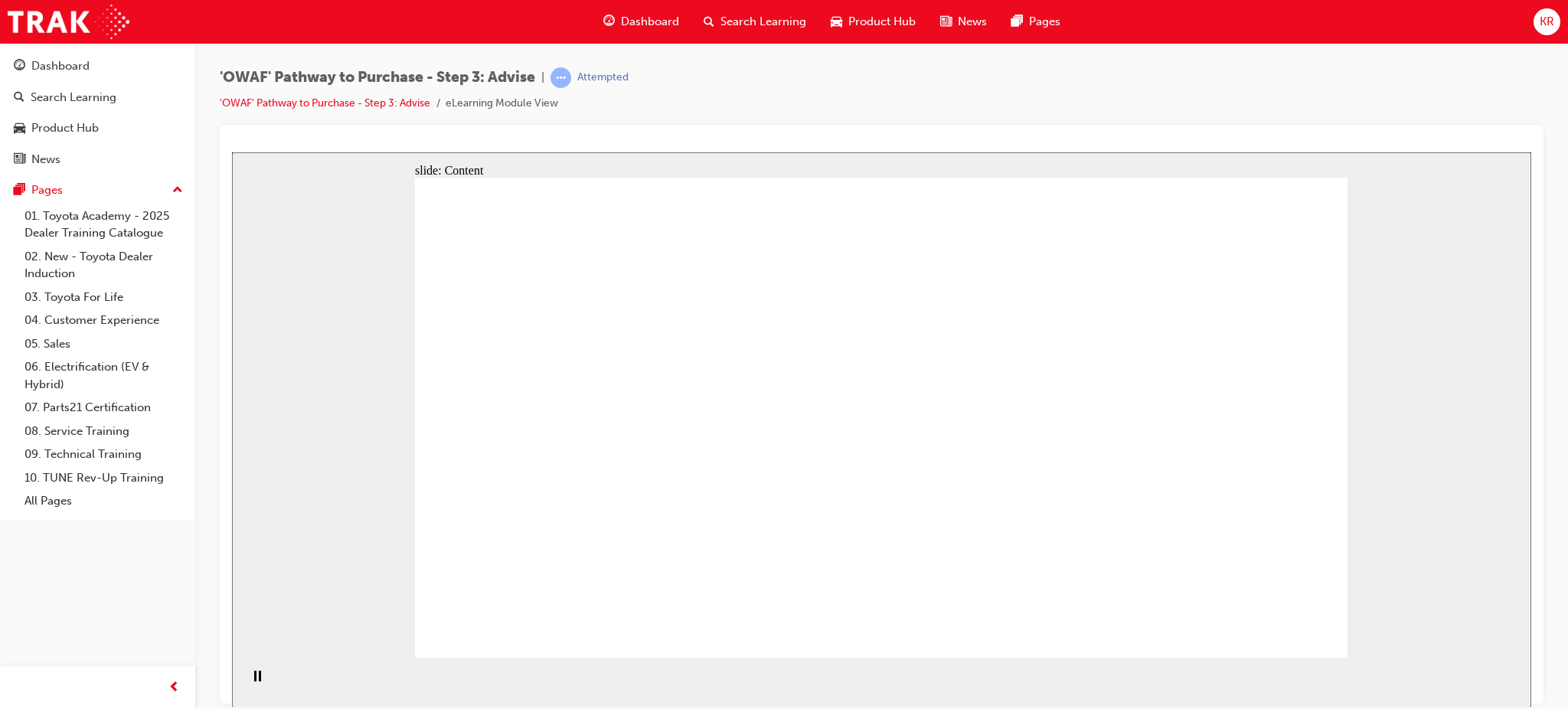
drag, startPoint x: 1222, startPoint y: 540, endPoint x: 1223, endPoint y: 558, distance: 18.0
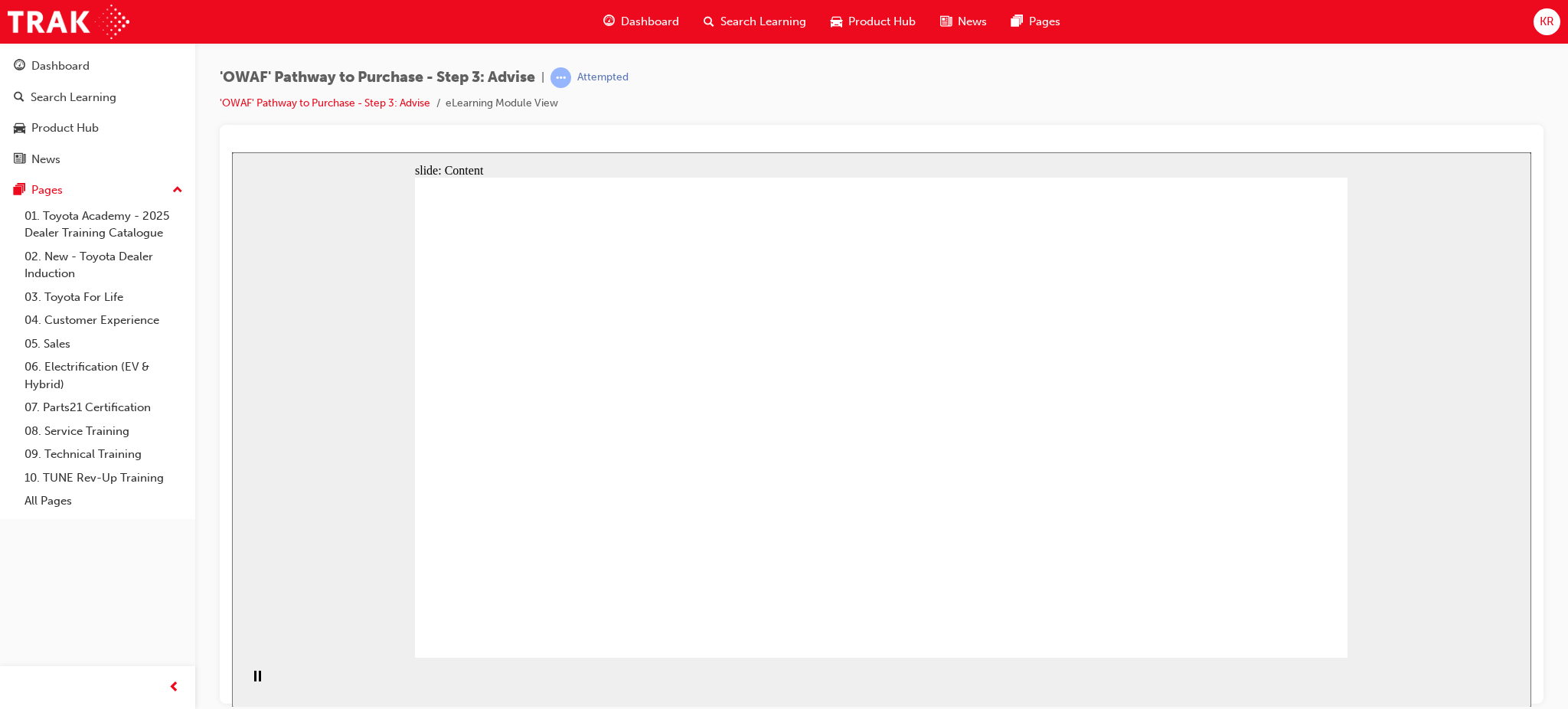
drag, startPoint x: 847, startPoint y: 376, endPoint x: 865, endPoint y: 380, distance: 18.4
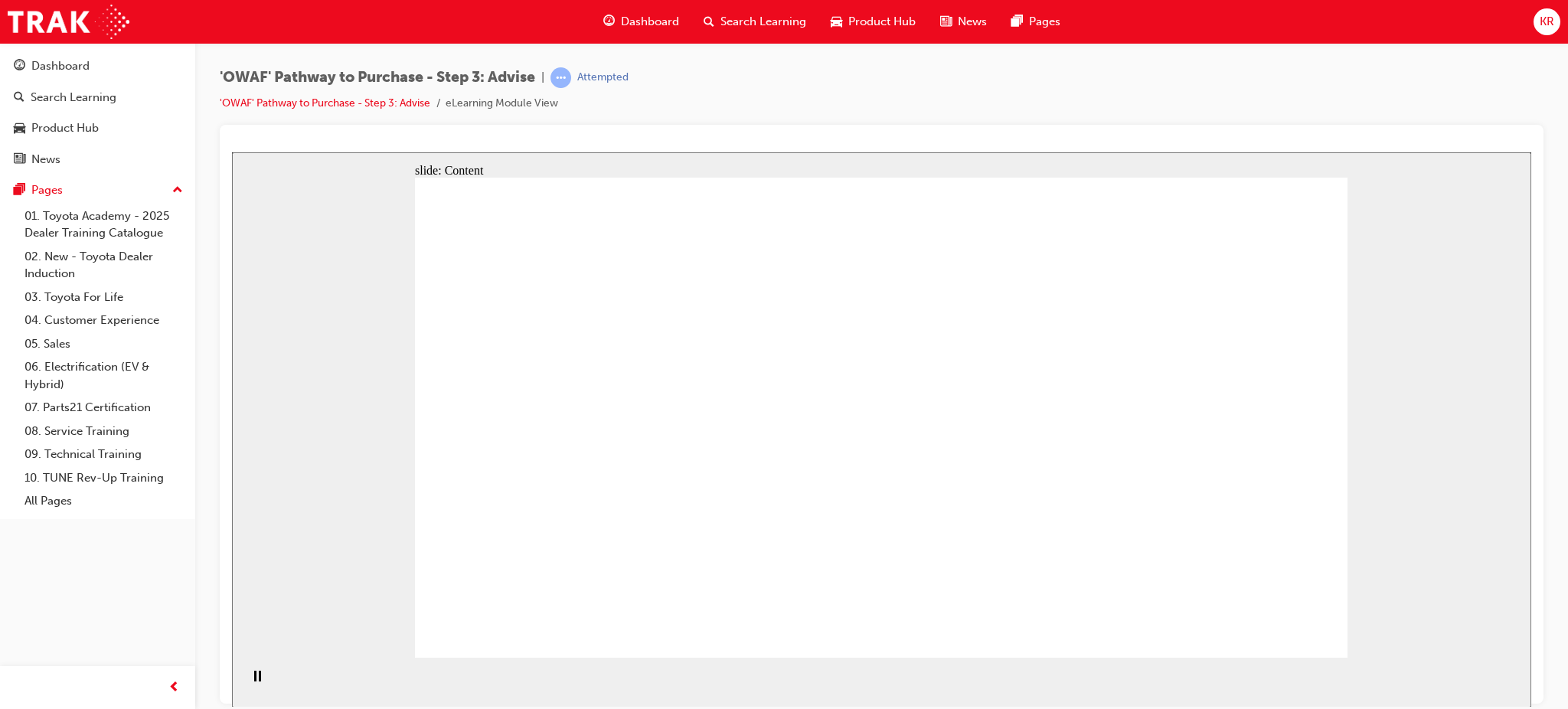
drag, startPoint x: 708, startPoint y: 300, endPoint x: 768, endPoint y: 305, distance: 60.2
drag, startPoint x: 768, startPoint y: 305, endPoint x: 888, endPoint y: 411, distance: 160.1
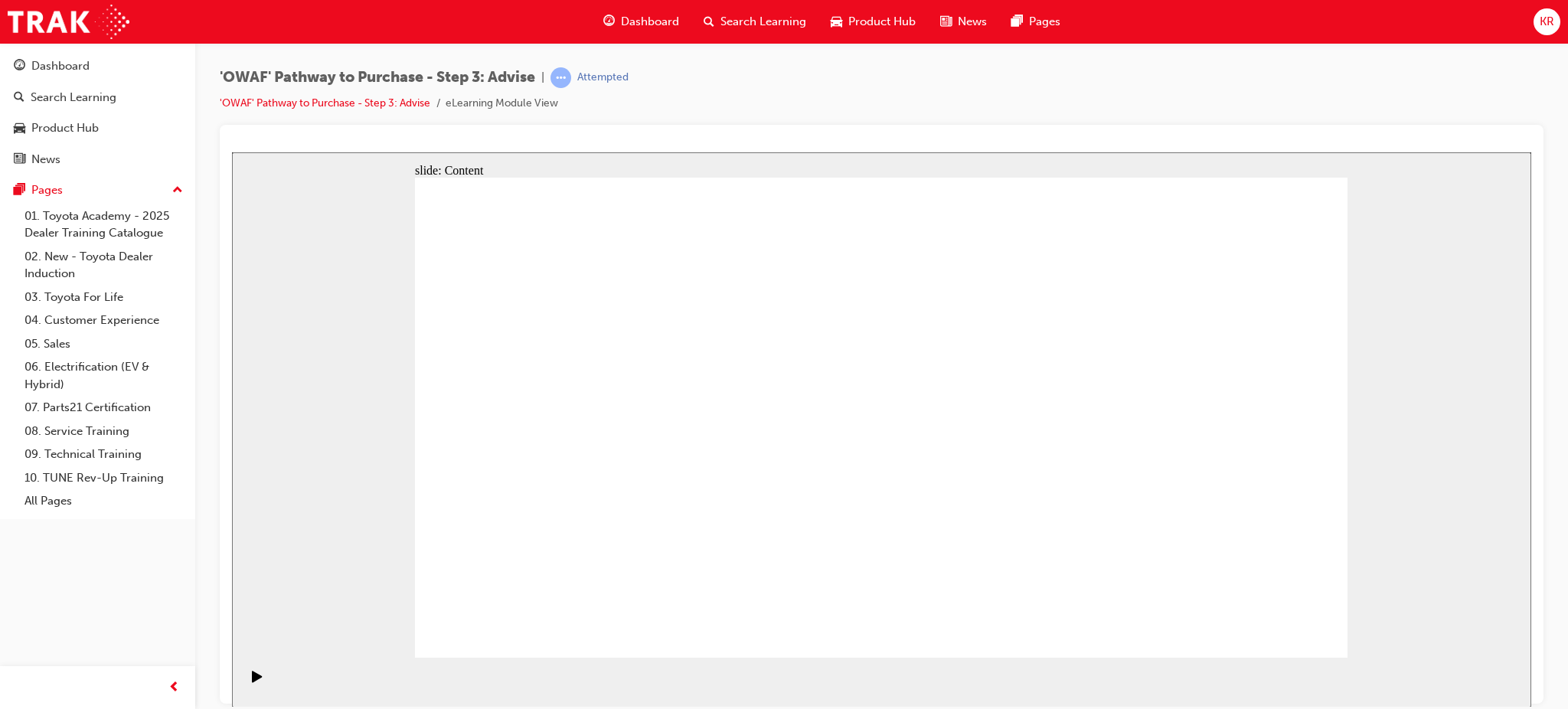
drag, startPoint x: 556, startPoint y: 282, endPoint x: 556, endPoint y: 272, distance: 10.0
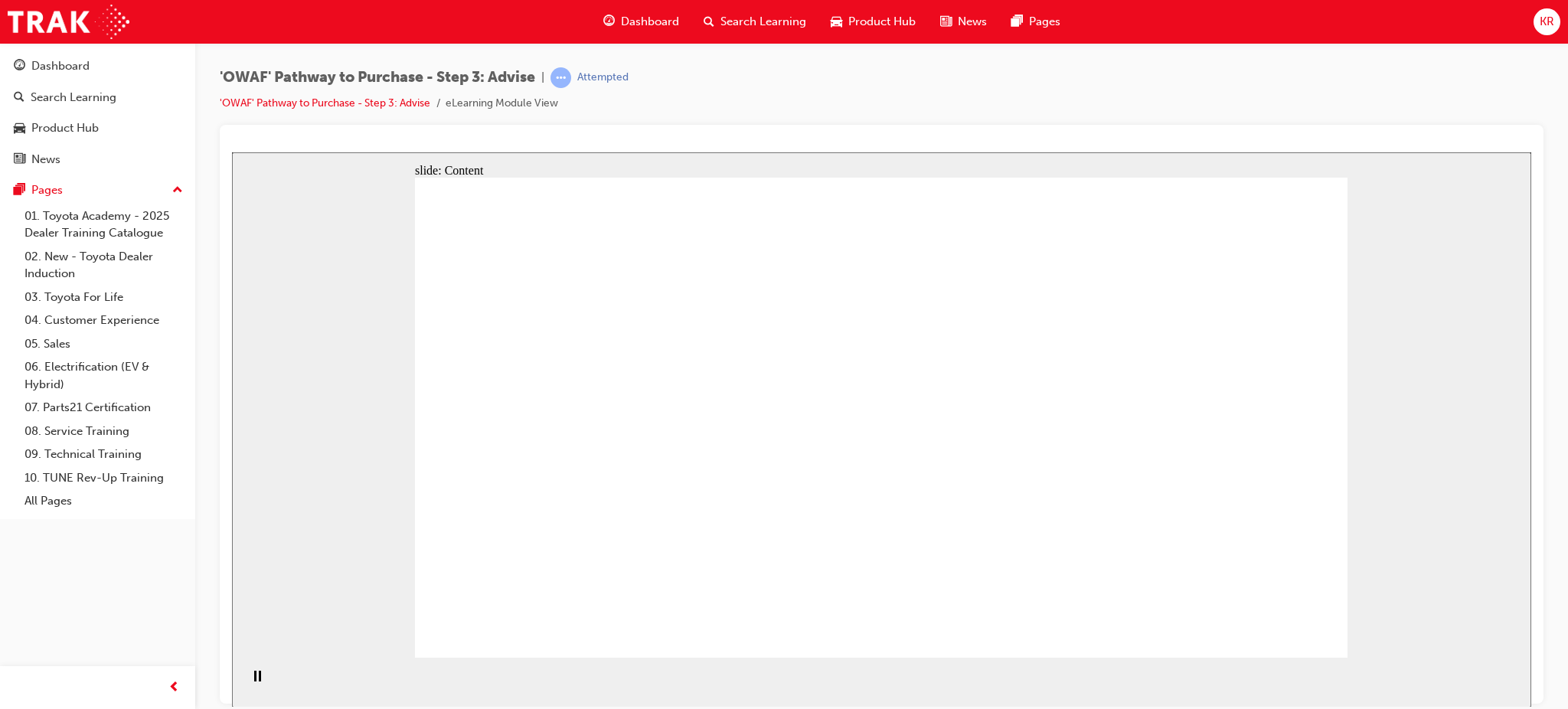
click at [244, 681] on div "Pause (Ctrl+Alt+P)" at bounding box center [257, 683] width 26 height 26
click at [252, 681] on icon "Play (Ctrl+Alt+P)" at bounding box center [256, 676] width 10 height 11
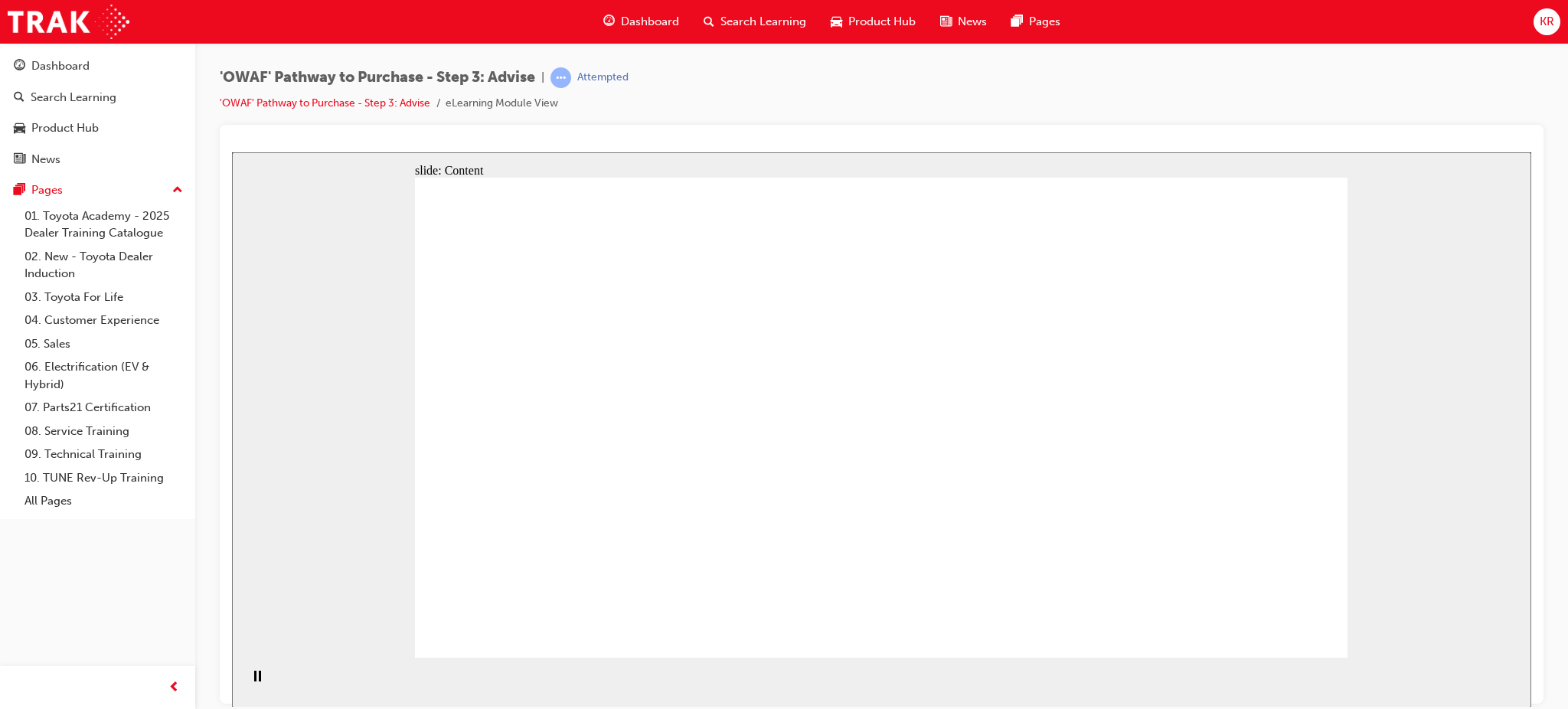
click at [1399, 637] on div "slide: Content Rectangle 1 Rectangle 5 Rectangle 1 Rectangle 2 Left Hand Side o…" at bounding box center [882, 429] width 1299 height 555
click at [1419, 637] on div "slide: Content Rectangle 1 Rectangle 5 Rectangle 1 Rectangle 2 Left Hand Side o…" at bounding box center [882, 429] width 1299 height 555
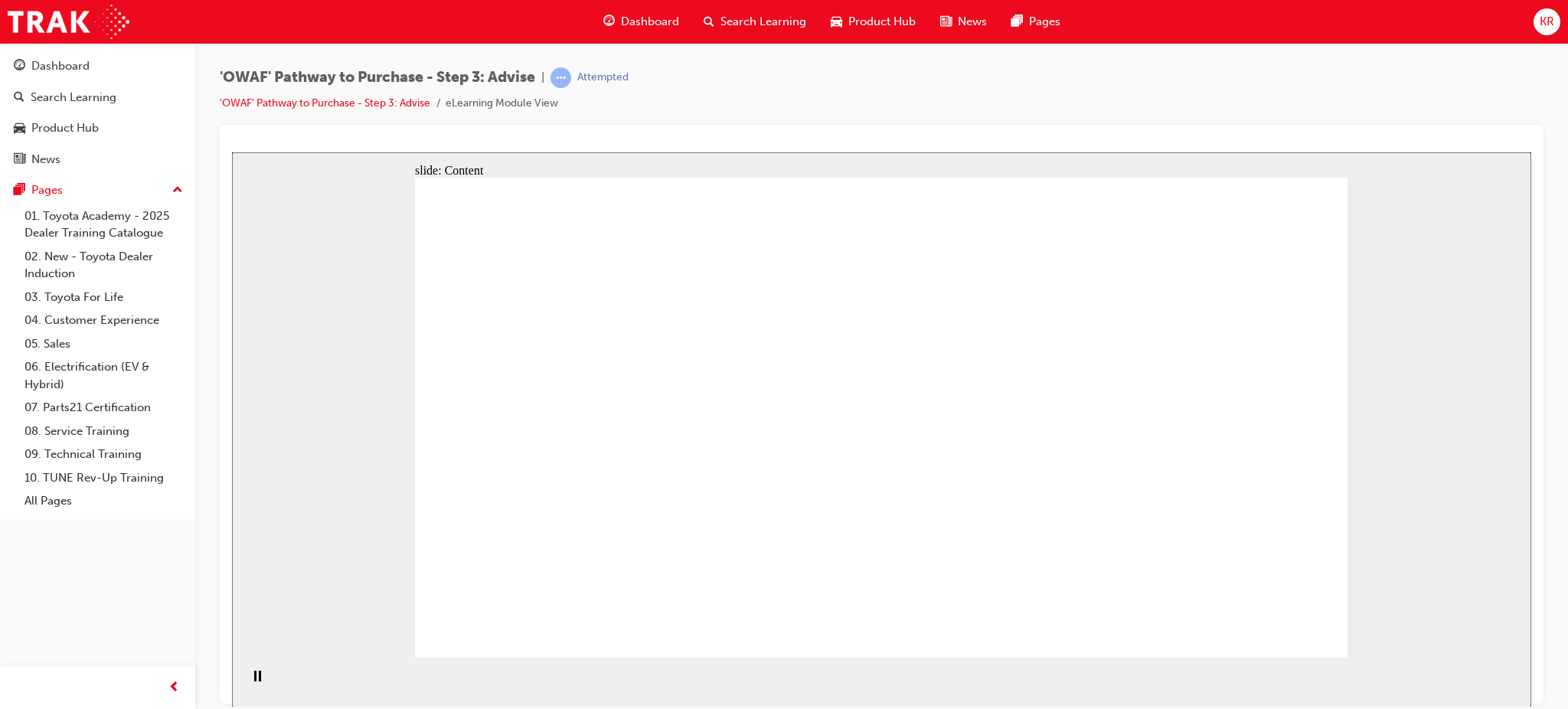
click at [710, 111] on div "'OWAF' Pathway to Purchase - Step 3: Advise | Attempted 'OWAF' Pathway to Purch…" at bounding box center [881, 96] width 1324 height 57
click at [873, 106] on div "'OWAF' Pathway to Purchase - Step 3: Advise | Attempted 'OWAF' Pathway to Purch…" at bounding box center [881, 96] width 1324 height 57
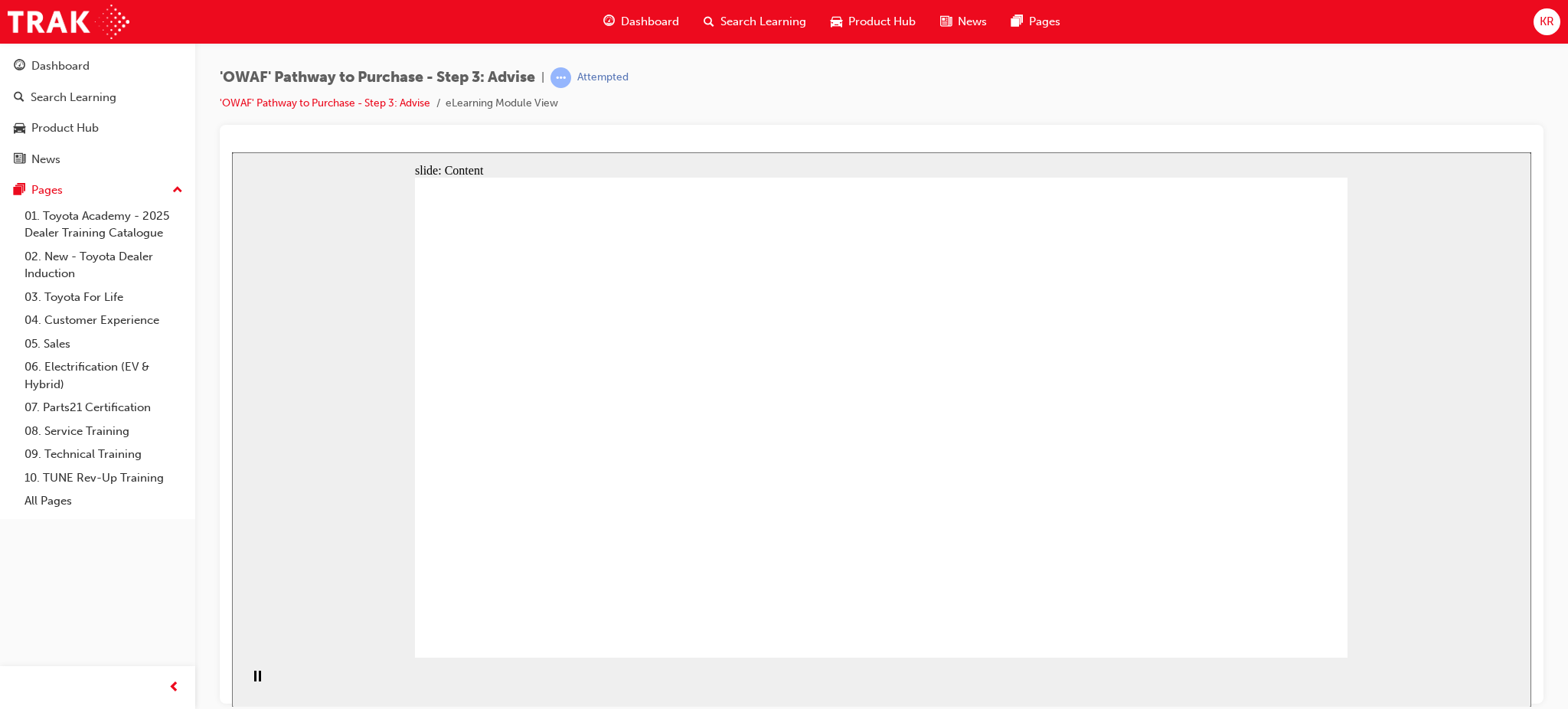
drag, startPoint x: 1031, startPoint y: 498, endPoint x: 996, endPoint y: 497, distance: 35.0
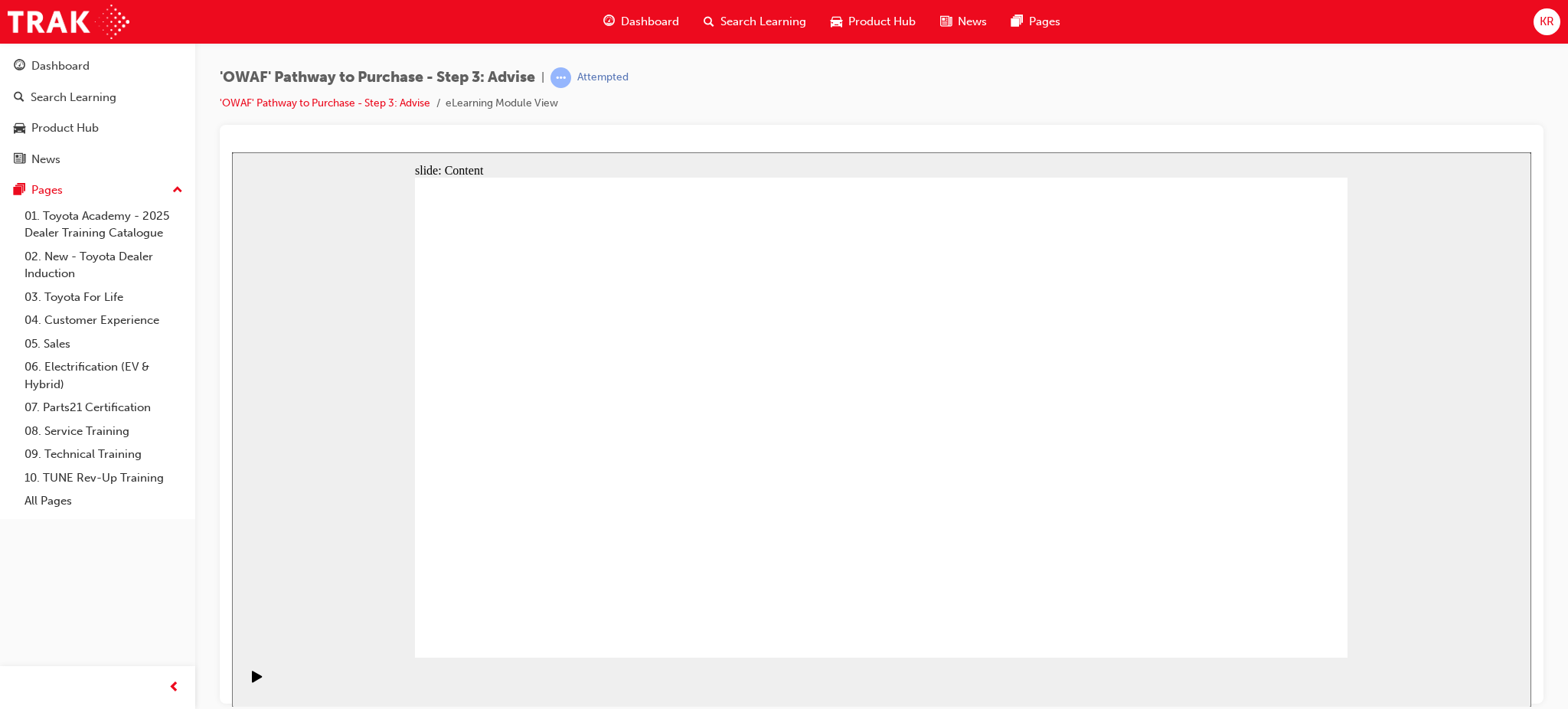
drag, startPoint x: 982, startPoint y: 540, endPoint x: 747, endPoint y: 385, distance: 281.5
drag, startPoint x: 1080, startPoint y: 558, endPoint x: 618, endPoint y: 436, distance: 477.8
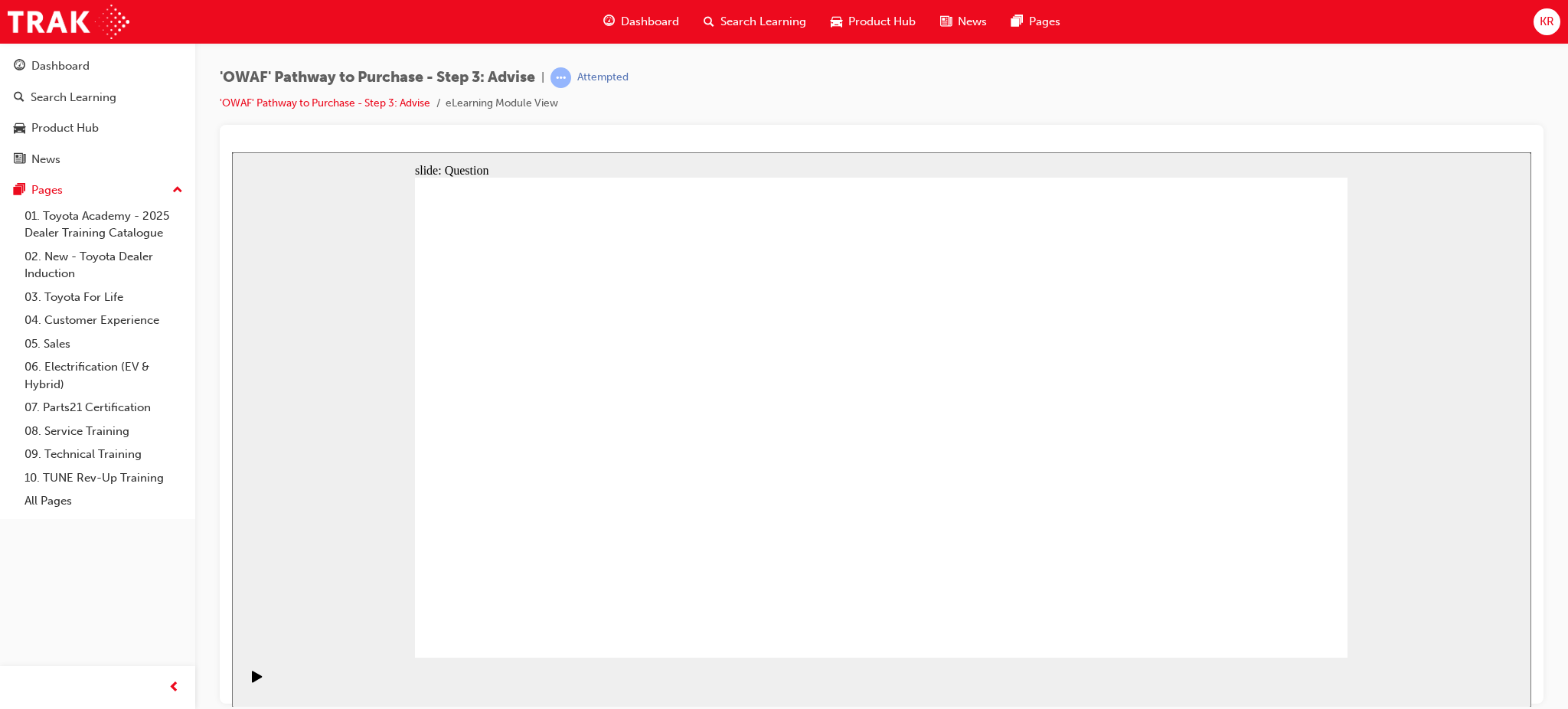
drag, startPoint x: 632, startPoint y: 570, endPoint x: 626, endPoint y: 468, distance: 102.2
drag, startPoint x: 756, startPoint y: 538, endPoint x: 813, endPoint y: 384, distance: 164.2
drag, startPoint x: 903, startPoint y: 575, endPoint x: 665, endPoint y: 416, distance: 286.2
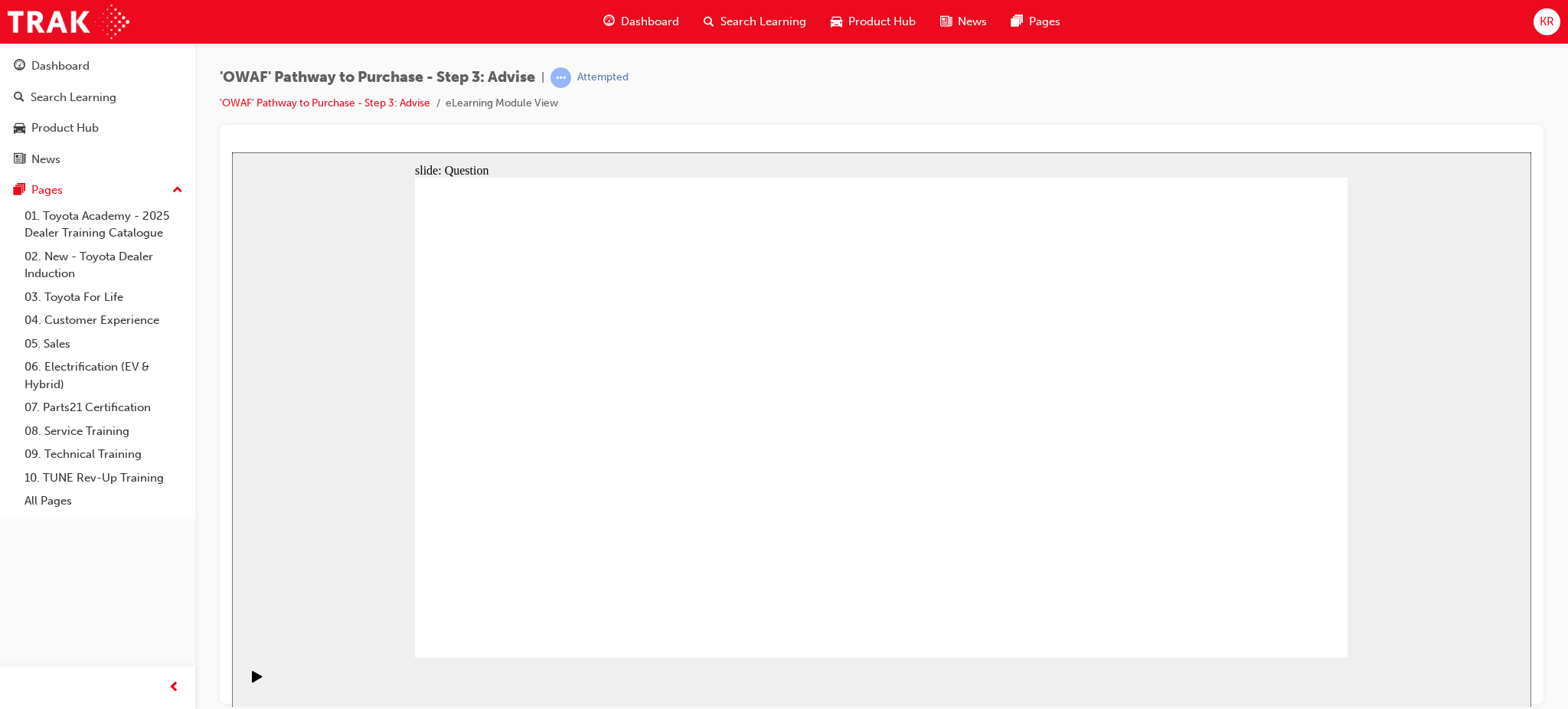
drag, startPoint x: 1072, startPoint y: 521, endPoint x: 1061, endPoint y: 432, distance: 89.7
drag, startPoint x: 925, startPoint y: 517, endPoint x: 890, endPoint y: 513, distance: 35.2
drag, startPoint x: 1216, startPoint y: 458, endPoint x: 896, endPoint y: 447, distance: 320.2
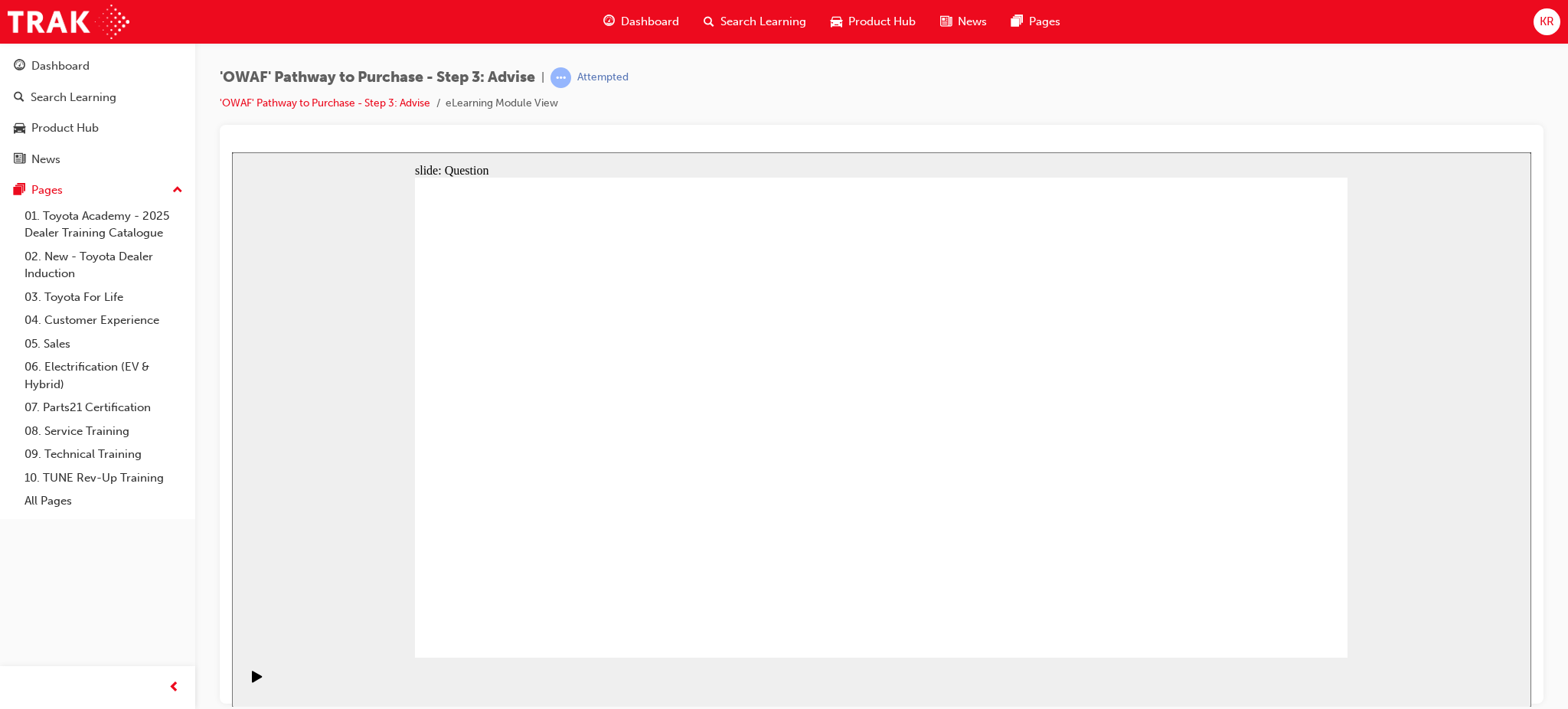
drag, startPoint x: 1071, startPoint y: 484, endPoint x: 669, endPoint y: 479, distance: 402.0
drag, startPoint x: 1068, startPoint y: 504, endPoint x: 974, endPoint y: 503, distance: 94.0
drag, startPoint x: 1221, startPoint y: 500, endPoint x: 915, endPoint y: 499, distance: 306.0
drag, startPoint x: 1171, startPoint y: 506, endPoint x: 895, endPoint y: 511, distance: 276.0
drag, startPoint x: 1191, startPoint y: 516, endPoint x: 633, endPoint y: 508, distance: 558.1
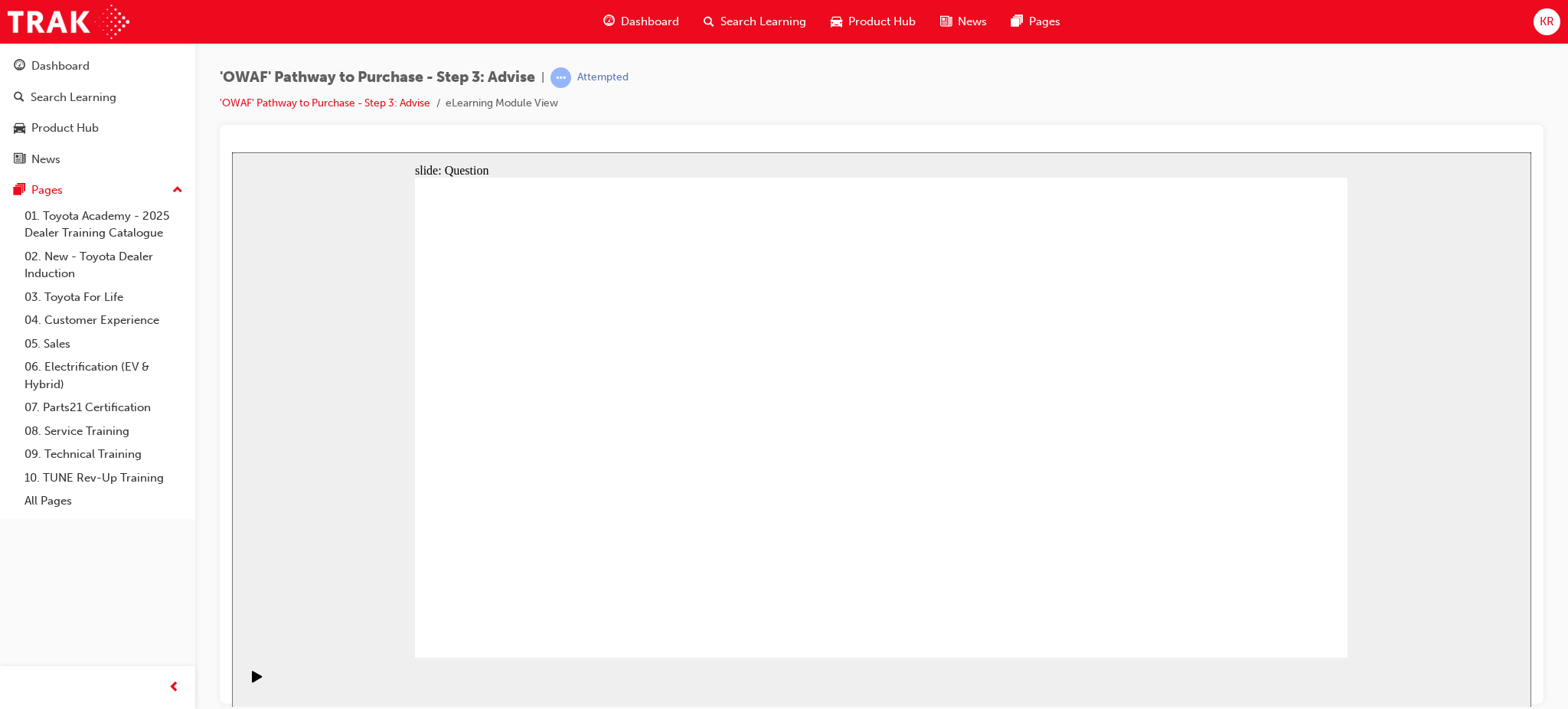
drag, startPoint x: 1226, startPoint y: 481, endPoint x: 772, endPoint y: 465, distance: 454.3
drag, startPoint x: 1208, startPoint y: 499, endPoint x: 628, endPoint y: 472, distance: 580.6
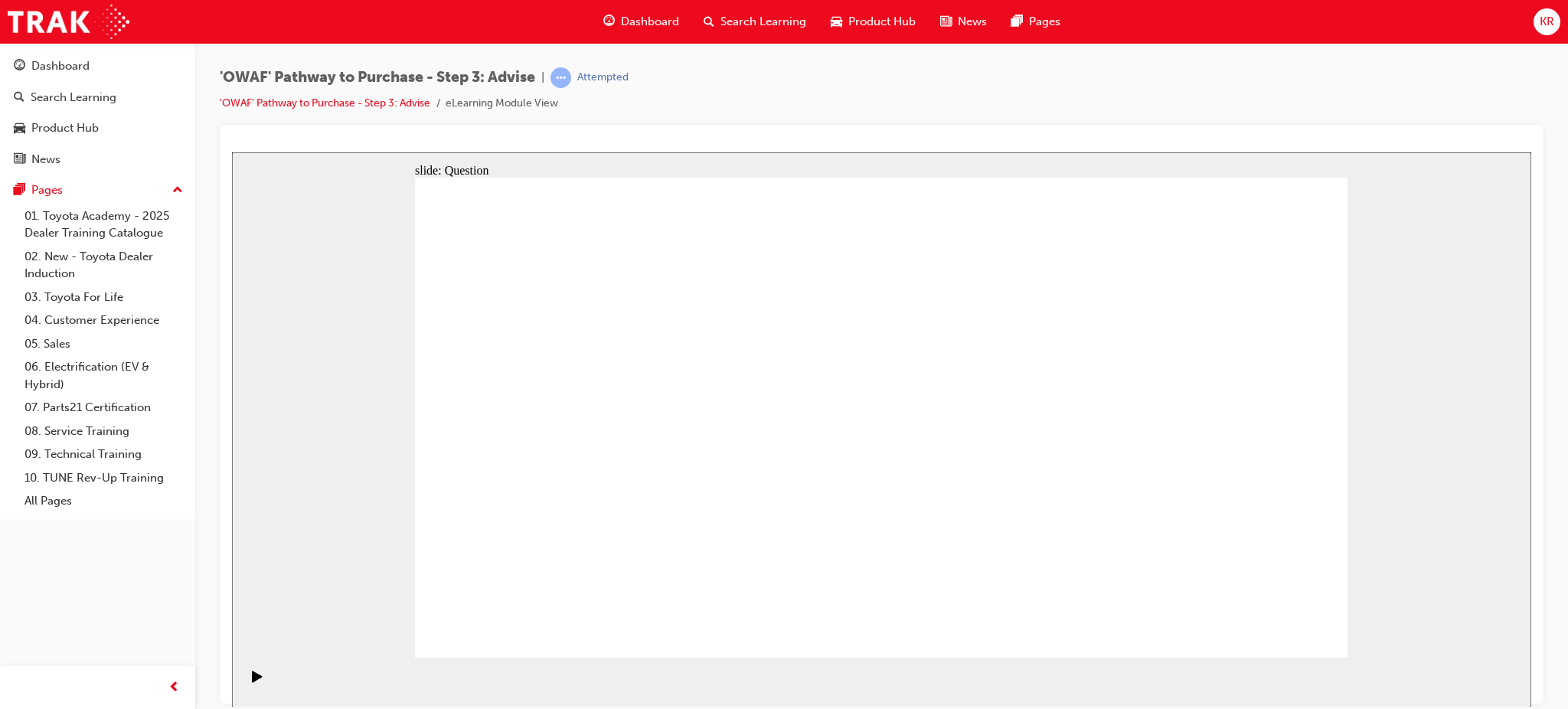
drag, startPoint x: 678, startPoint y: 520, endPoint x: 1006, endPoint y: 505, distance: 328.3
drag, startPoint x: 674, startPoint y: 459, endPoint x: 1063, endPoint y: 460, distance: 389.0
drag, startPoint x: 558, startPoint y: 446, endPoint x: 990, endPoint y: 455, distance: 432.1
drag, startPoint x: 553, startPoint y: 387, endPoint x: 1025, endPoint y: 437, distance: 474.6
drag, startPoint x: 892, startPoint y: 533, endPoint x: 991, endPoint y: 531, distance: 99.0
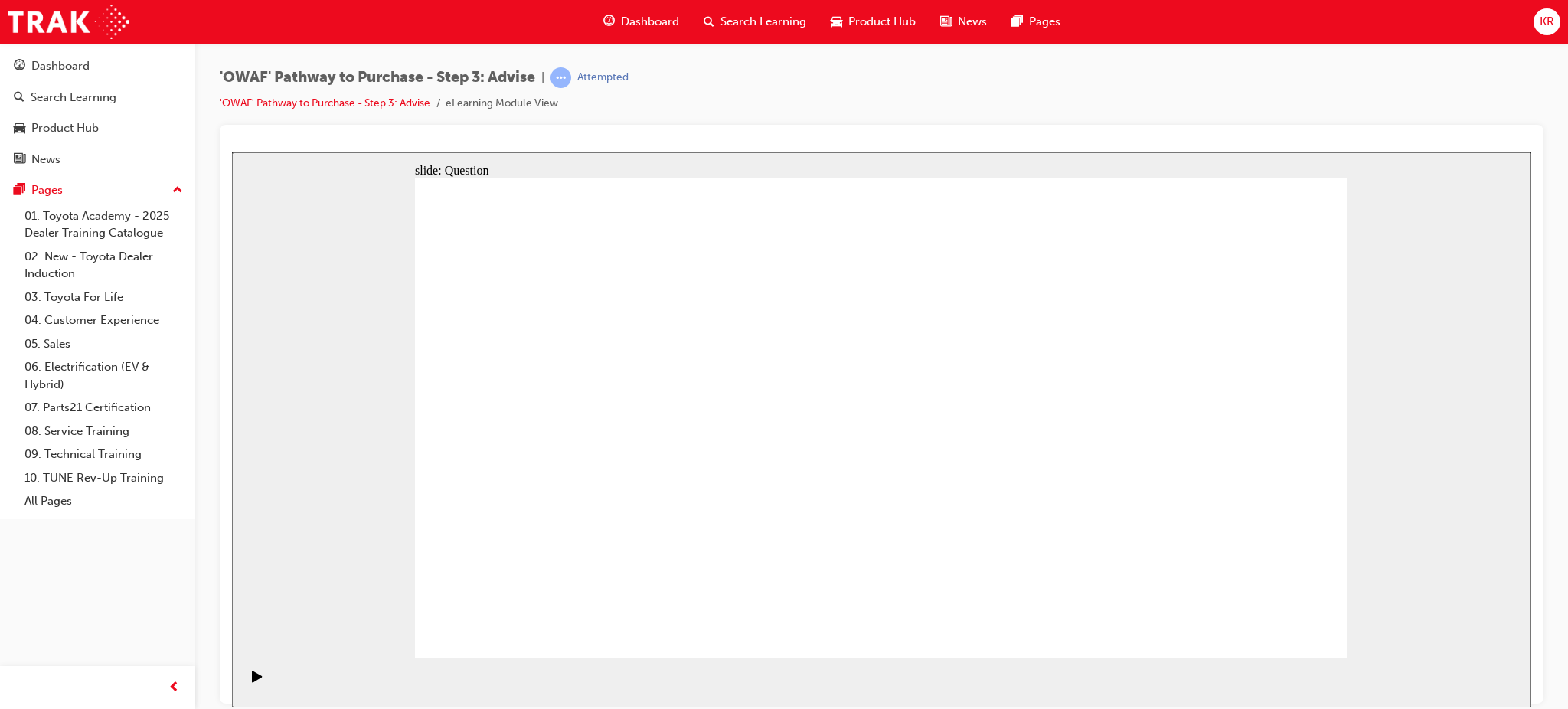
drag, startPoint x: 696, startPoint y: 367, endPoint x: 1267, endPoint y: 531, distance: 594.1
drag, startPoint x: 1254, startPoint y: 570, endPoint x: 708, endPoint y: 353, distance: 587.5
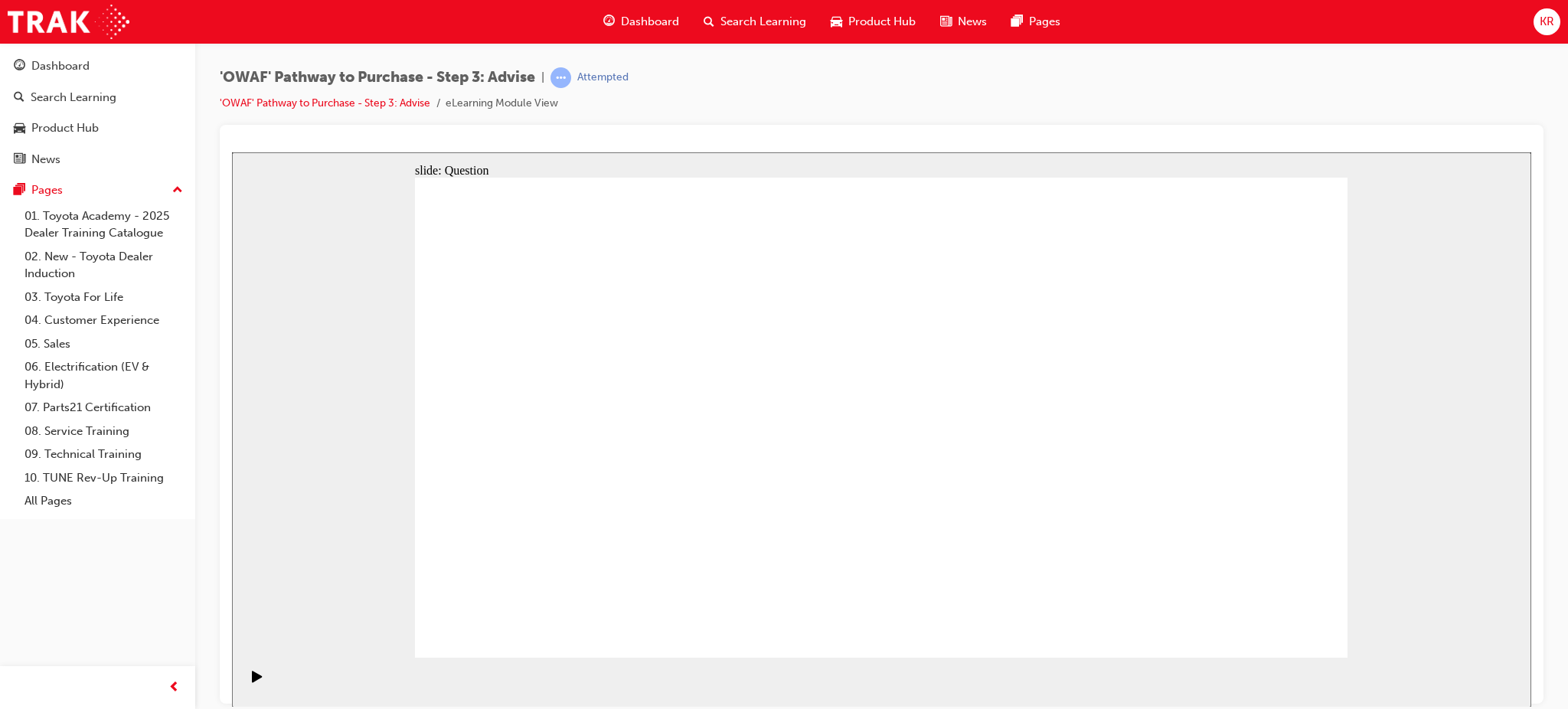
drag, startPoint x: 1256, startPoint y: 382, endPoint x: 781, endPoint y: 541, distance: 500.9
drag, startPoint x: 894, startPoint y: 367, endPoint x: 519, endPoint y: 548, distance: 416.4
drag, startPoint x: 589, startPoint y: 366, endPoint x: 847, endPoint y: 550, distance: 316.9
drag, startPoint x: 481, startPoint y: 378, endPoint x: 1117, endPoint y: 560, distance: 661.5
drag, startPoint x: 965, startPoint y: 362, endPoint x: 1024, endPoint y: 530, distance: 178.1
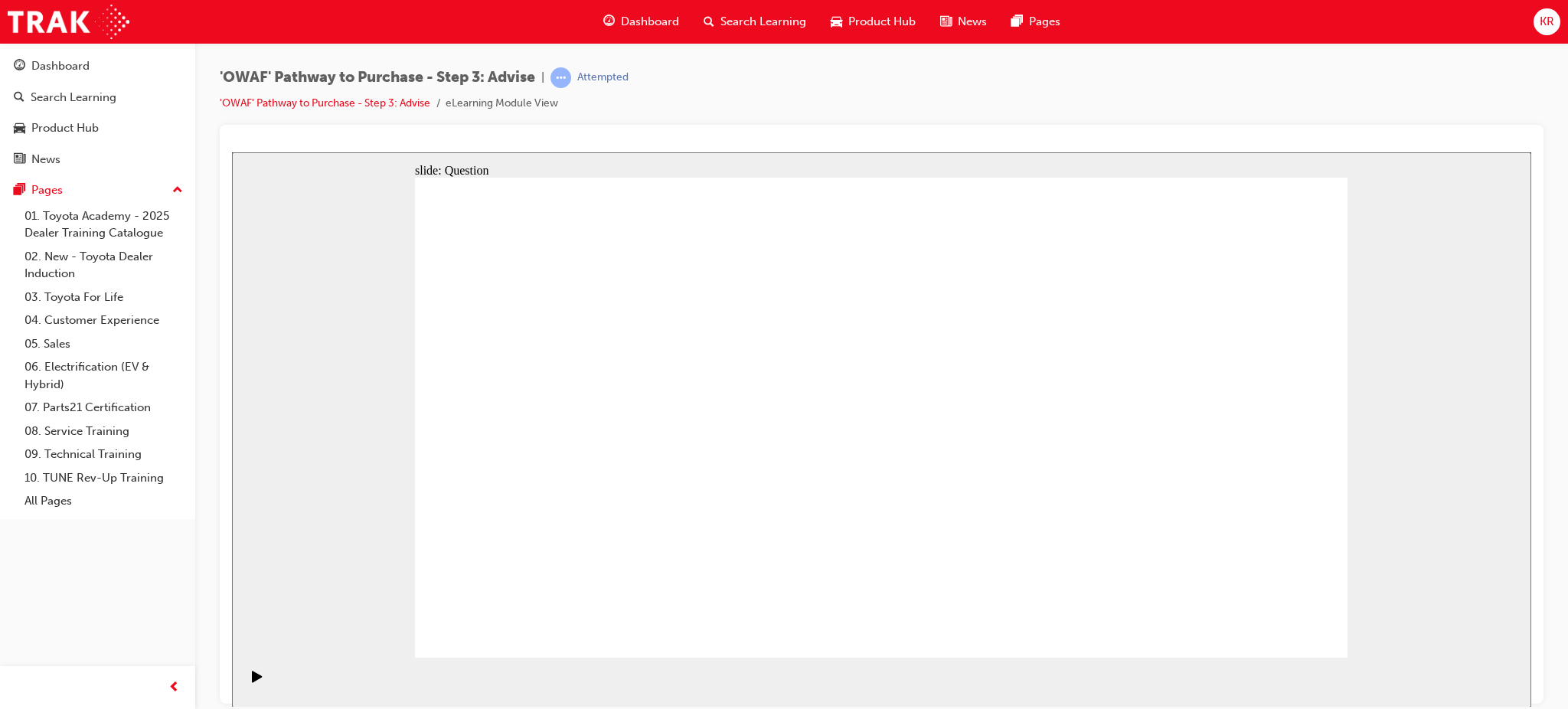
drag, startPoint x: 789, startPoint y: 371, endPoint x: 951, endPoint y: 541, distance: 234.8
drag, startPoint x: 1076, startPoint y: 370, endPoint x: 989, endPoint y: 363, distance: 87.3
drag, startPoint x: 1170, startPoint y: 362, endPoint x: 604, endPoint y: 541, distance: 593.6
drag, startPoint x: 1080, startPoint y: 364, endPoint x: 712, endPoint y: 538, distance: 407.1
drag, startPoint x: 686, startPoint y: 331, endPoint x: 1252, endPoint y: 516, distance: 595.5
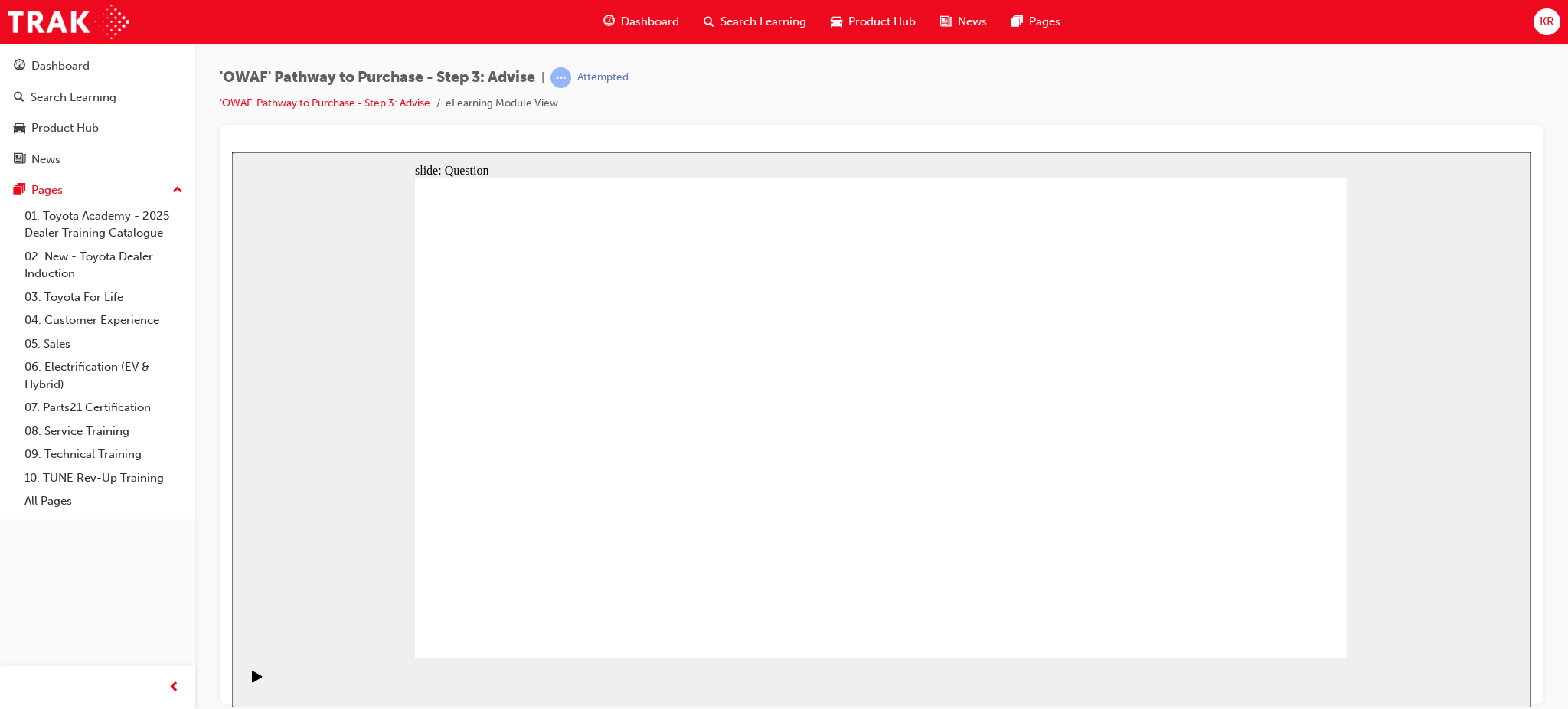
drag, startPoint x: 721, startPoint y: 558, endPoint x: 930, endPoint y: 309, distance: 325.1
drag, startPoint x: 1253, startPoint y: 562, endPoint x: 699, endPoint y: 559, distance: 554.0
drag, startPoint x: 1060, startPoint y: 359, endPoint x: 1244, endPoint y: 545, distance: 261.6
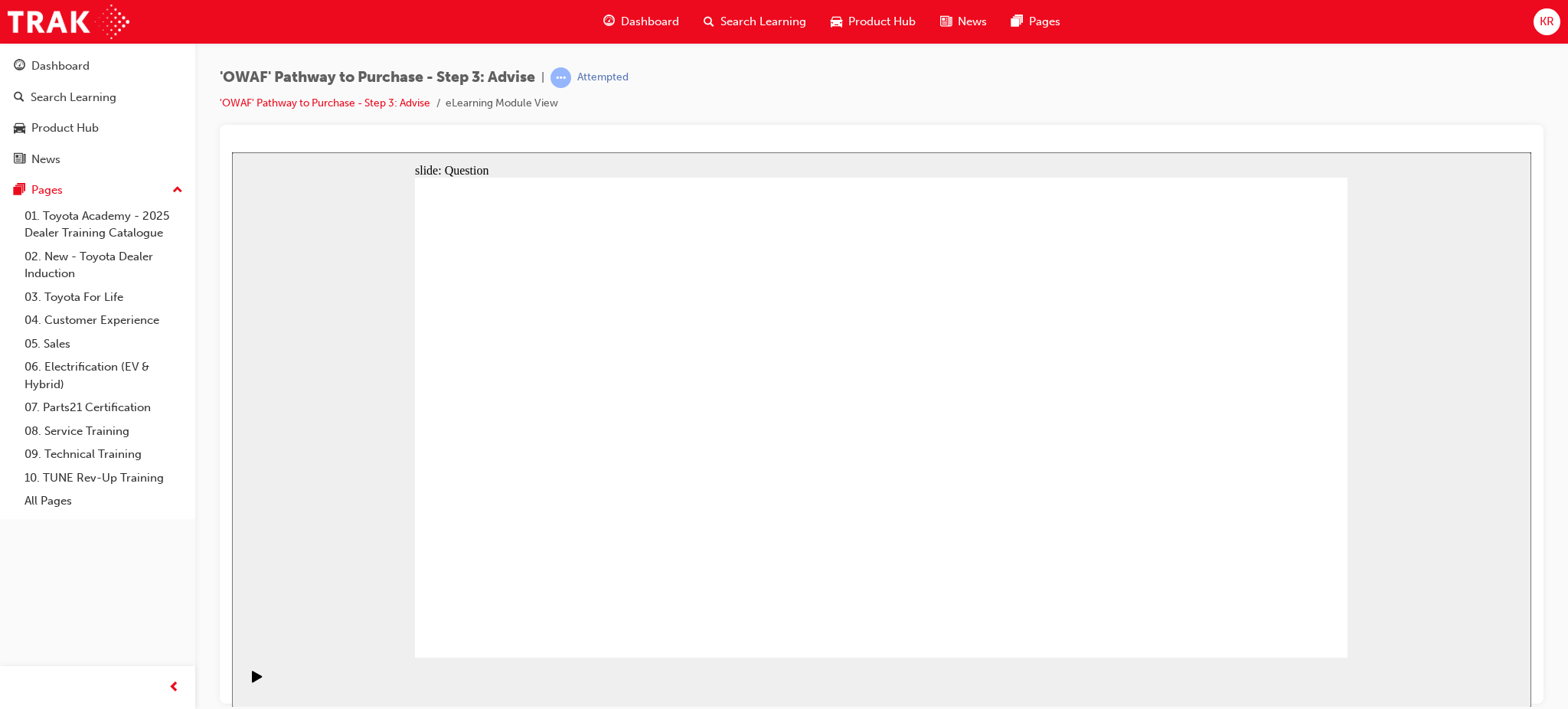
drag, startPoint x: 1227, startPoint y: 557, endPoint x: 1262, endPoint y: 563, distance: 35.5
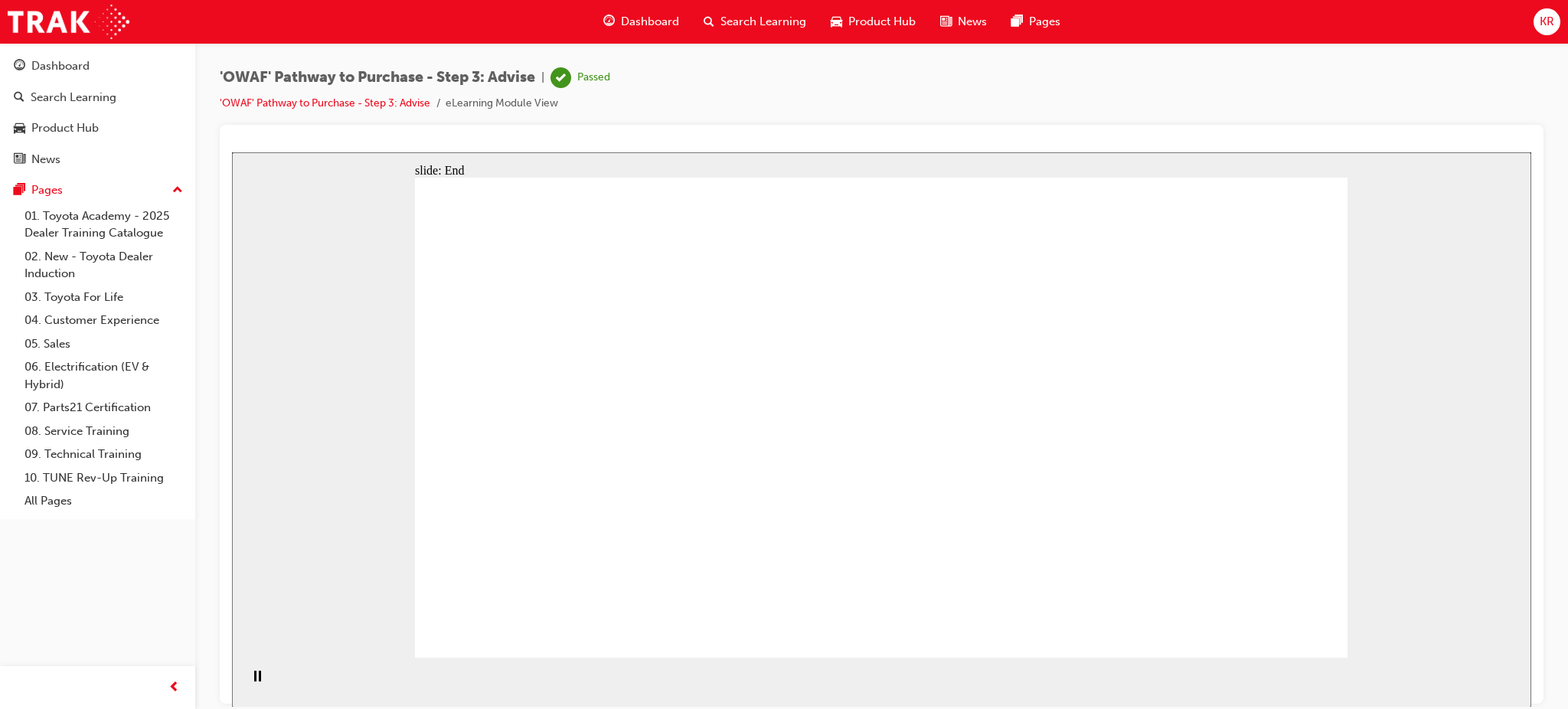
drag, startPoint x: 1266, startPoint y: 563, endPoint x: 707, endPoint y: 572, distance: 559.1
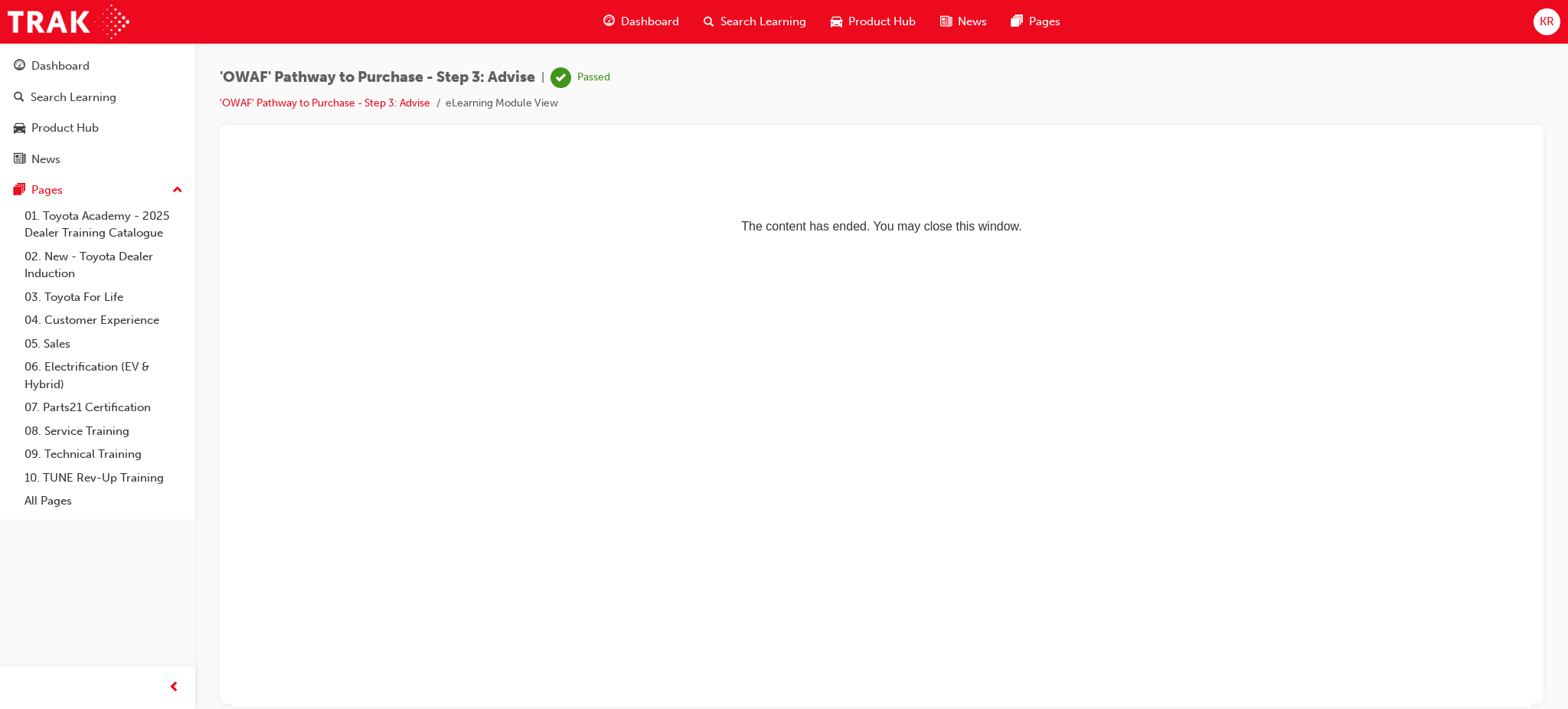
click at [744, 19] on span "Search Learning" at bounding box center [763, 21] width 86 height 18
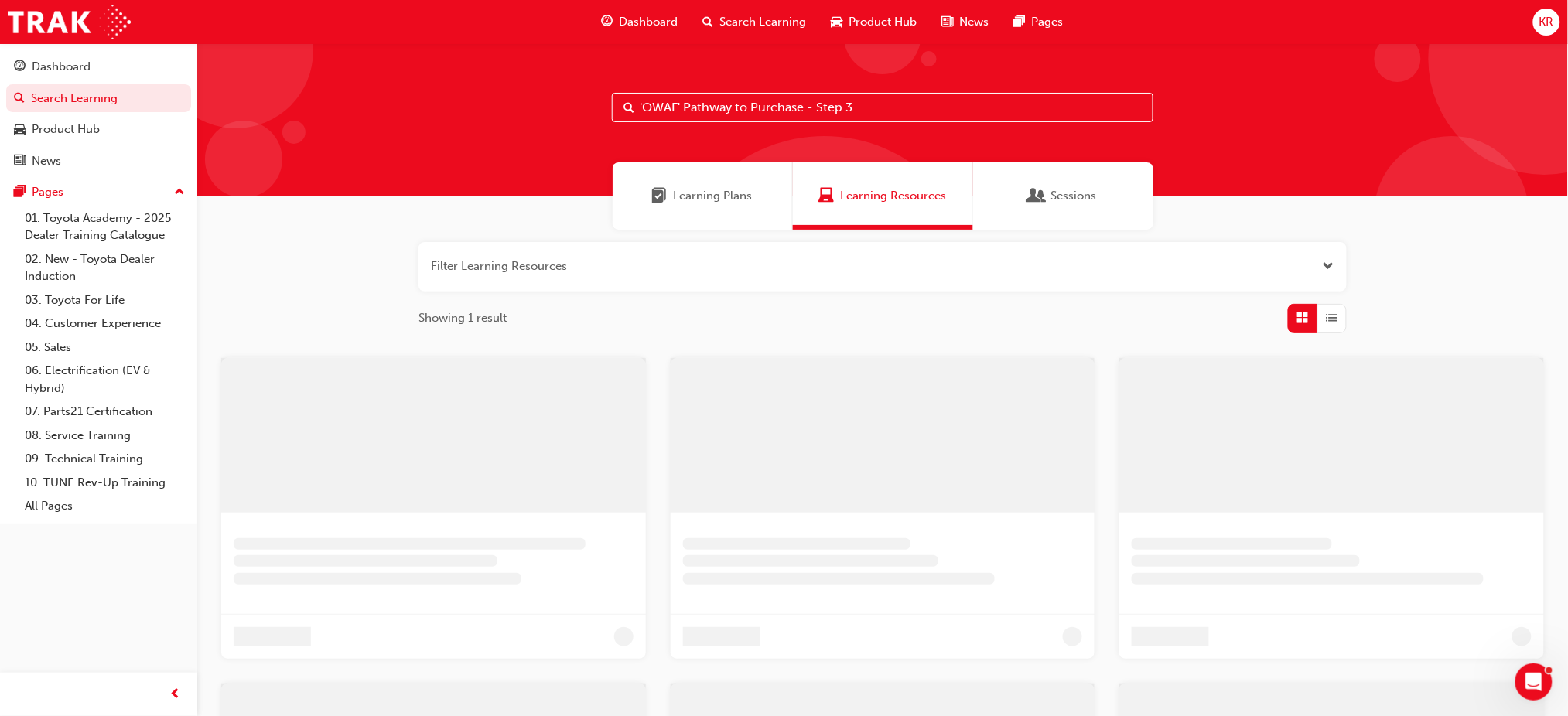
click at [850, 107] on input "'OWAF' Pathway to Purchase - Step 3" at bounding box center [883, 107] width 541 height 29
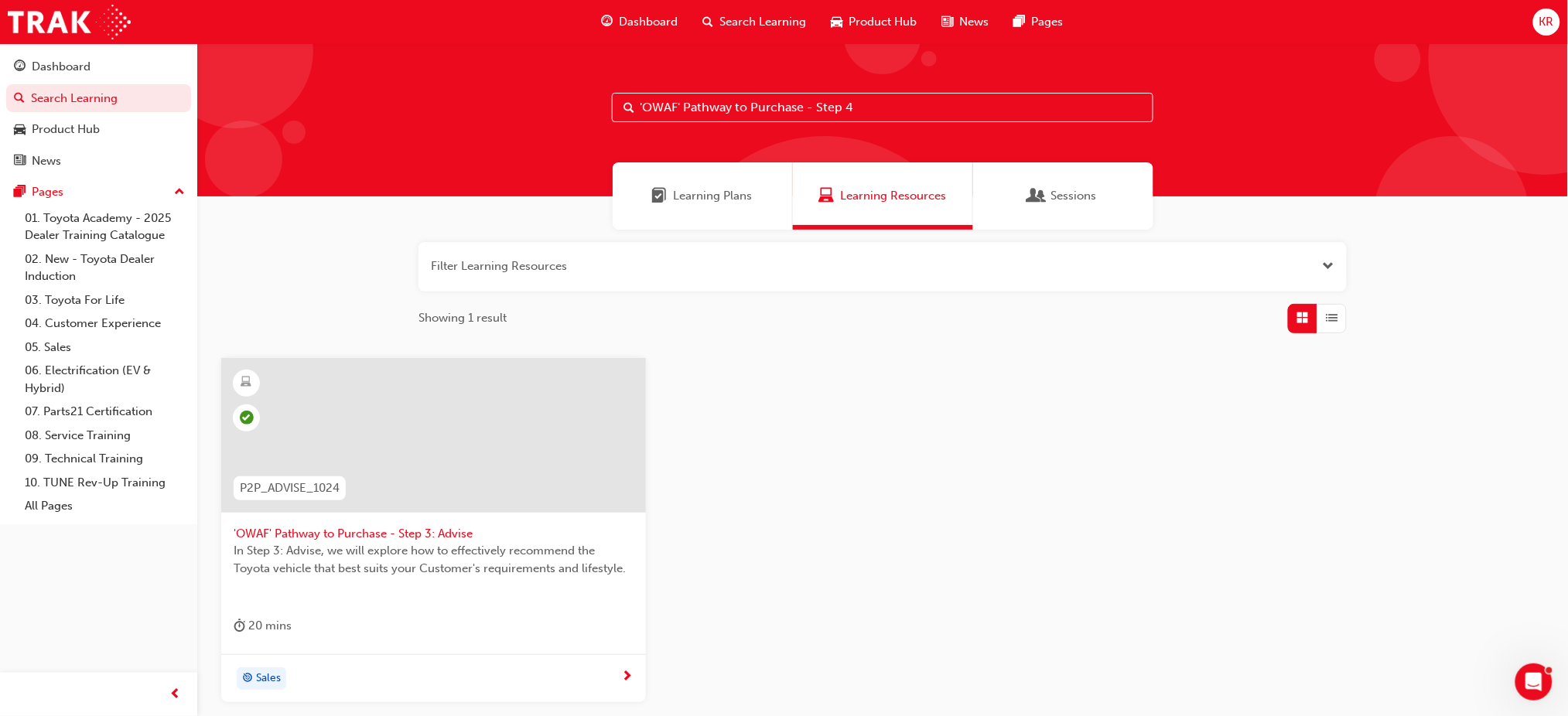
type input "'OWAF' Pathway to Purchase - Step 4"
click at [549, 683] on div "Sales" at bounding box center [427, 679] width 388 height 23
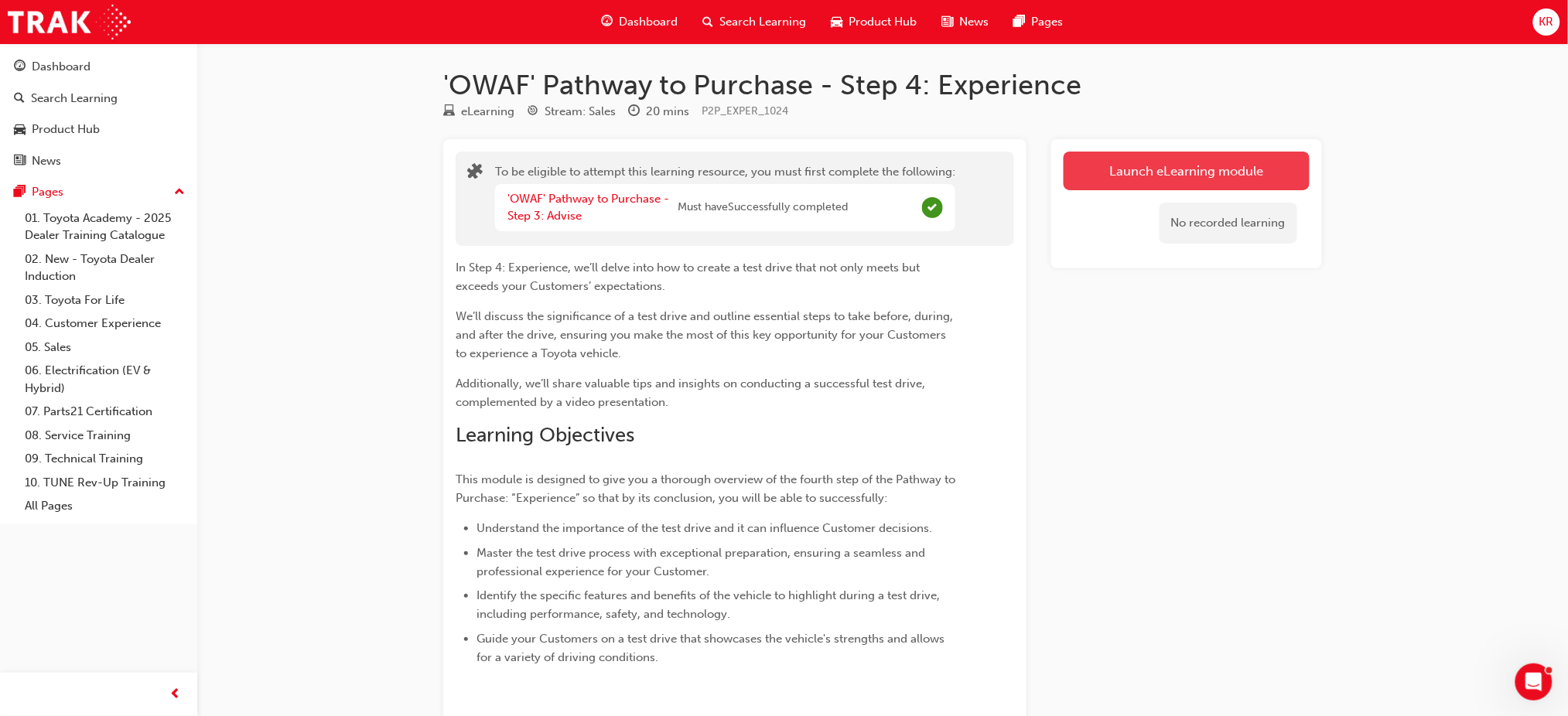
click at [1194, 168] on button "Launch eLearning module" at bounding box center [1187, 170] width 246 height 38
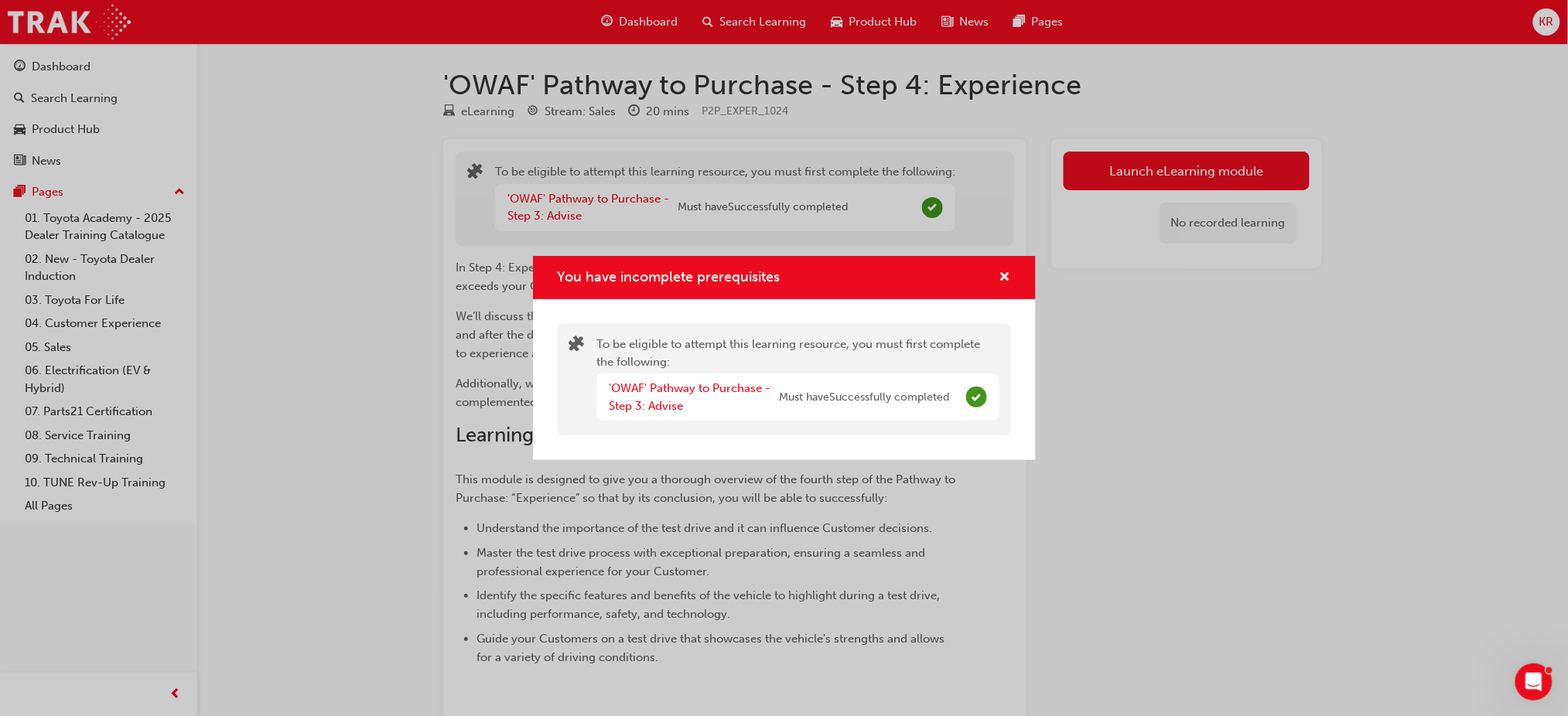
click at [907, 379] on div "'OWAF' Pathway to Purchase - Step 3: Advise Must have Successfully completed" at bounding box center [798, 397] width 402 height 47
click at [998, 308] on div "To be eligible to attempt this learning resource, you must first complete the f…" at bounding box center [784, 379] width 503 height 161
click at [996, 279] on div "You have incomplete prerequisites" at bounding box center [1000, 278] width 24 height 20
click at [1000, 279] on span "cross-icon" at bounding box center [1005, 278] width 11 height 14
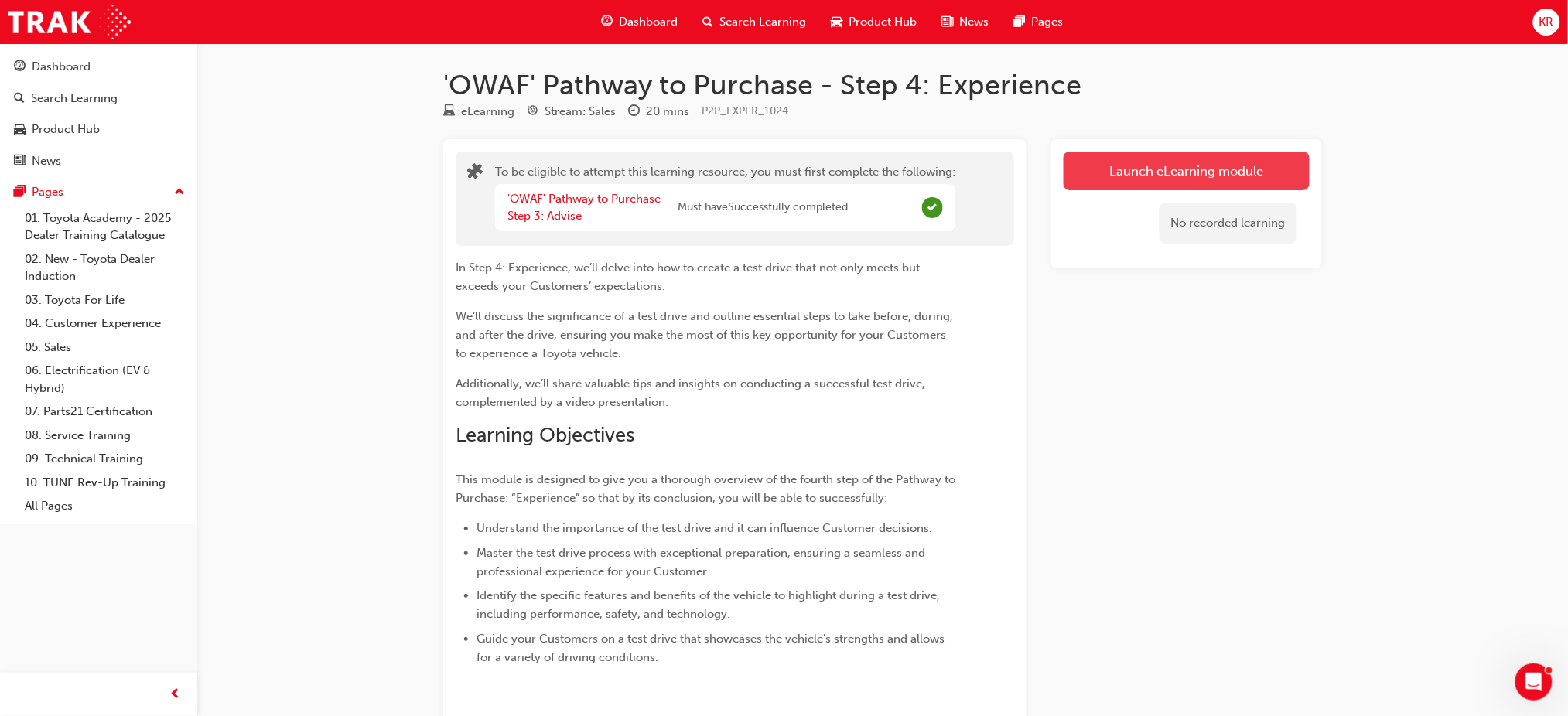
click at [1203, 168] on button "Launch eLearning module" at bounding box center [1187, 170] width 246 height 38
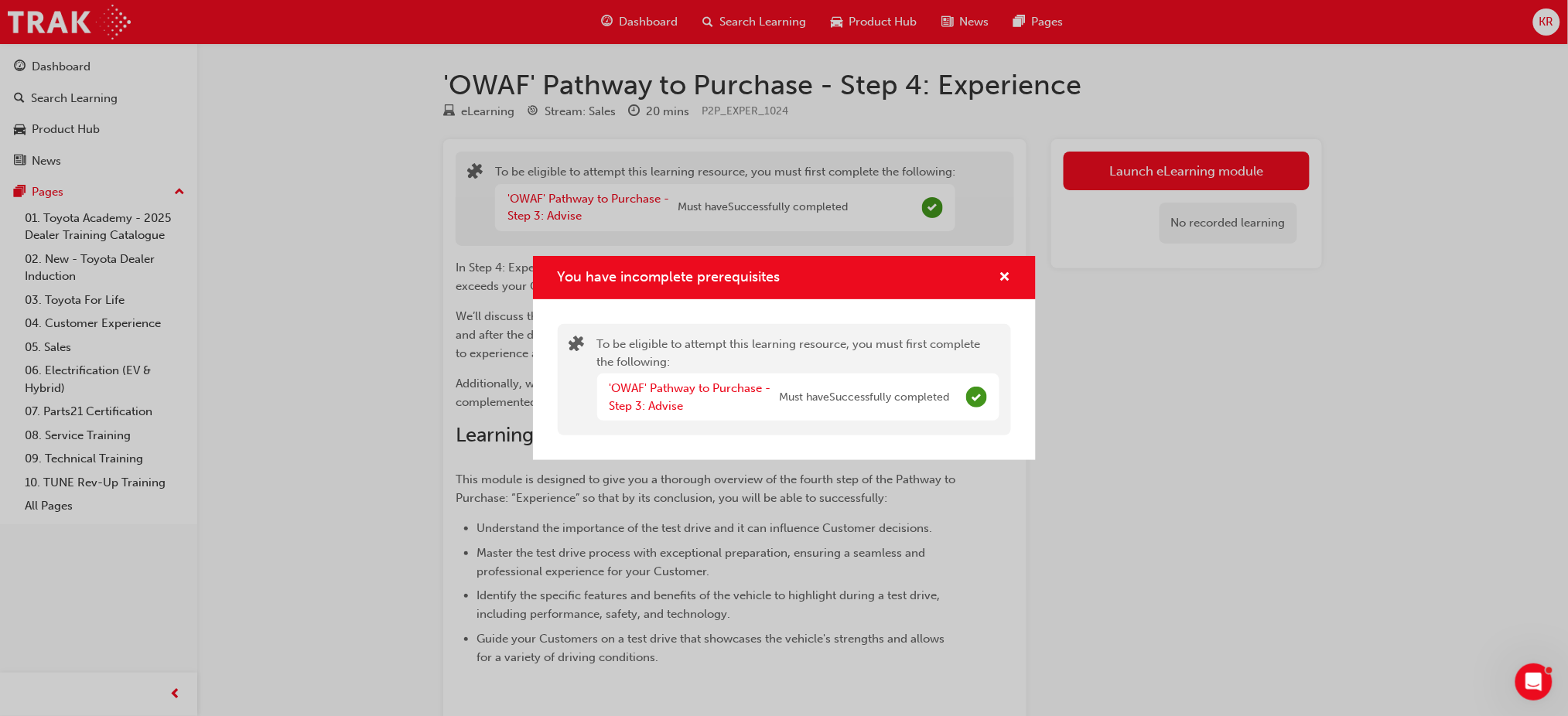
click at [1021, 281] on div "You have incomplete prerequisites" at bounding box center [784, 278] width 503 height 44
click at [1005, 271] on span "cross-icon" at bounding box center [1005, 278] width 11 height 14
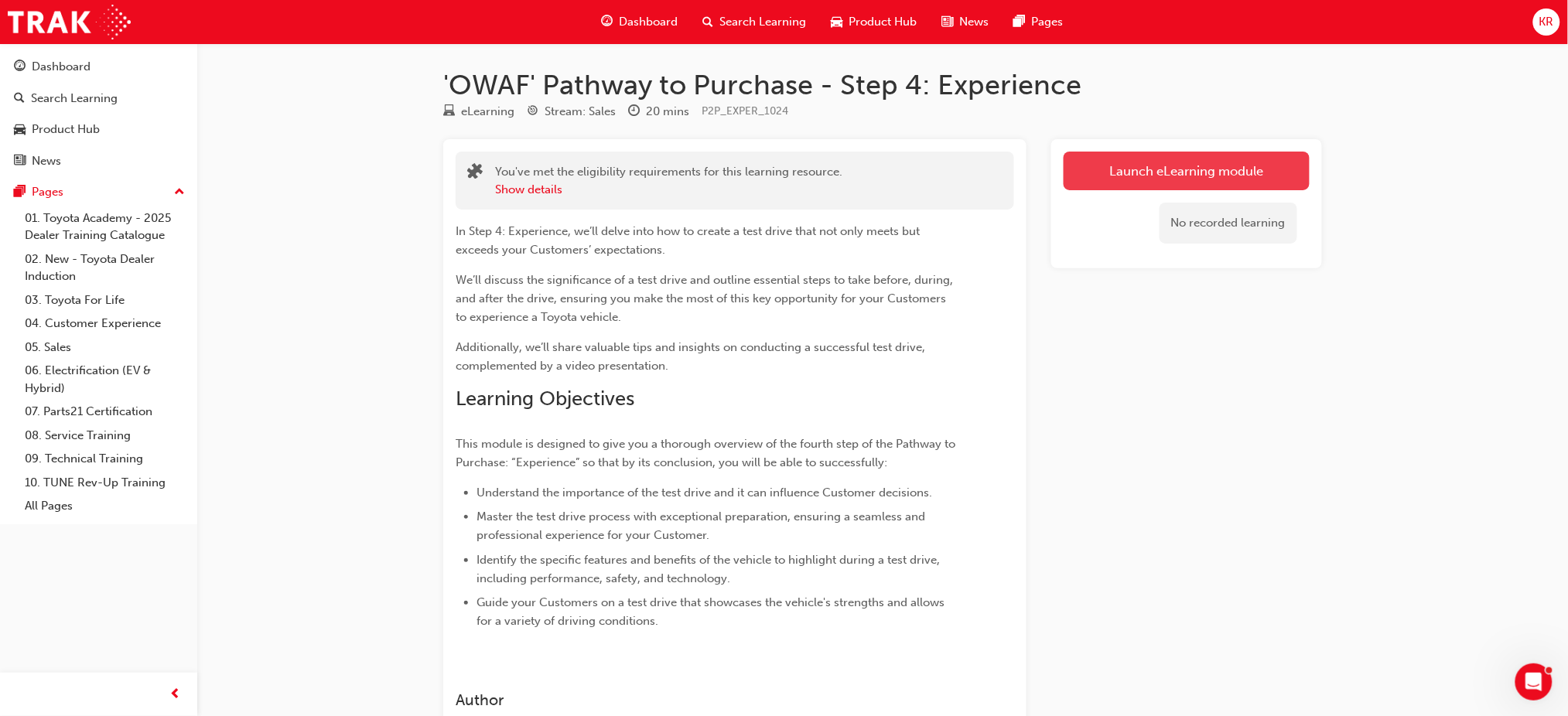
click at [1151, 168] on link "Launch eLearning module" at bounding box center [1187, 170] width 246 height 38
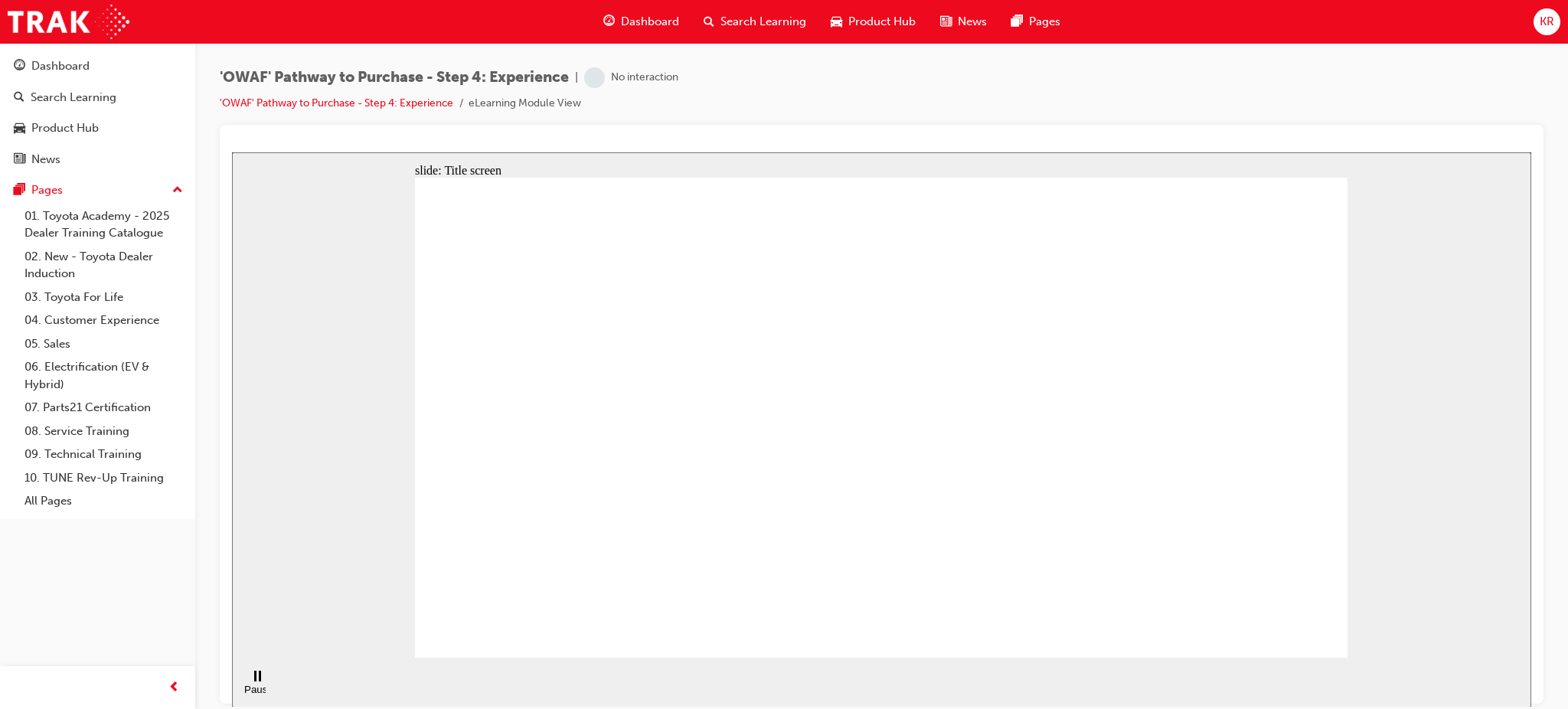
click at [815, 157] on div "slide: Title screen Oval 1 Rectangle OWAF Pathway to Purchase Step 4: Experienc…" at bounding box center [882, 429] width 1299 height 555
drag, startPoint x: 1315, startPoint y: 629, endPoint x: 1304, endPoint y: 632, distance: 11.4
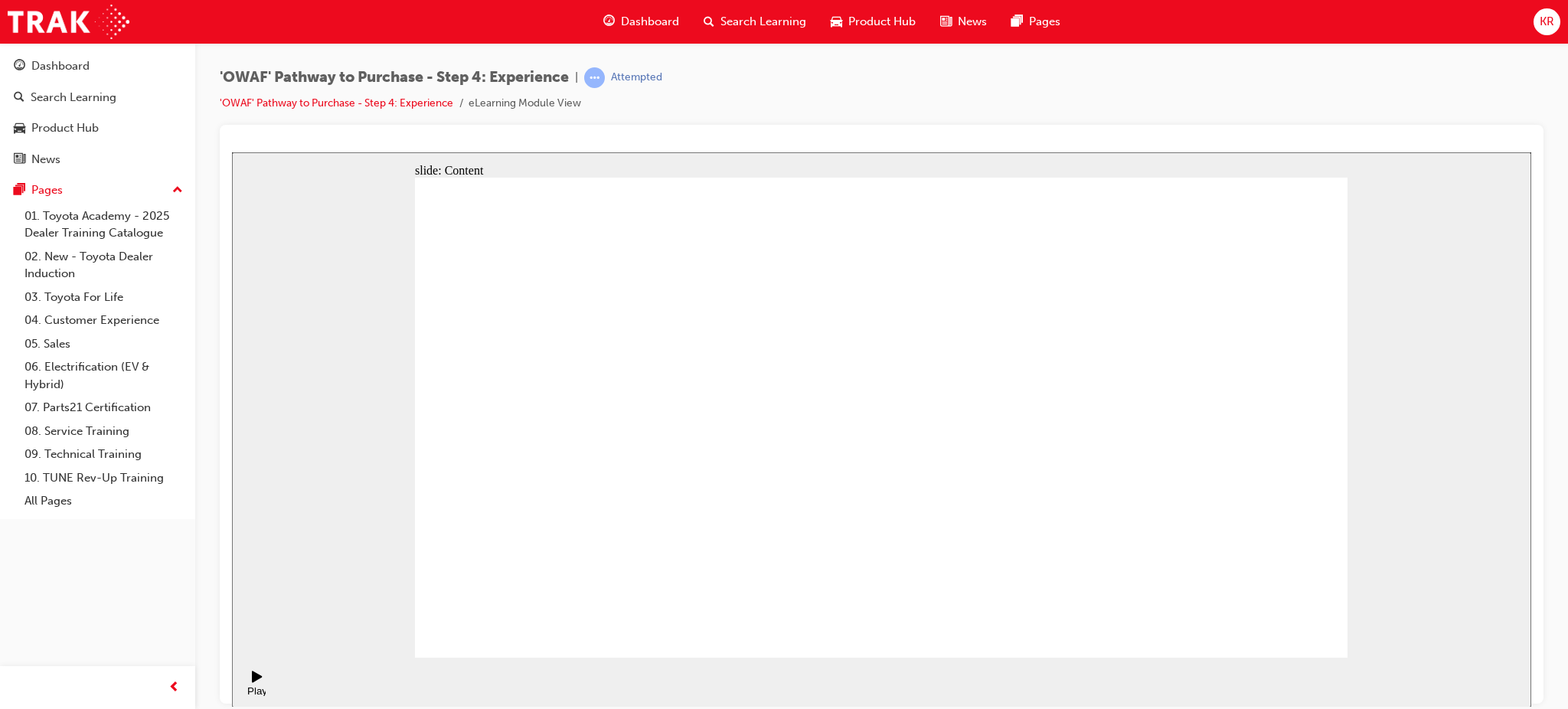
drag, startPoint x: 938, startPoint y: 427, endPoint x: 941, endPoint y: 446, distance: 19.2
